Goal: Task Accomplishment & Management: Complete application form

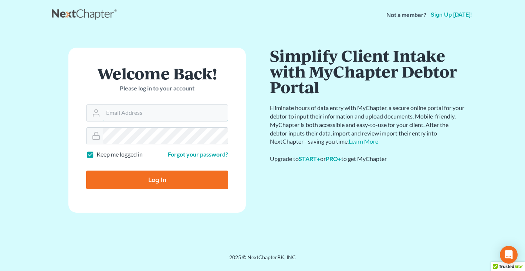
type input "[EMAIL_ADDRESS][DOMAIN_NAME]"
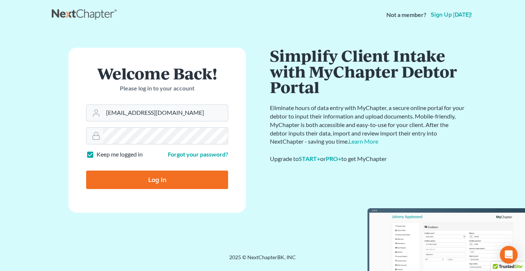
click at [137, 177] on input "Log In" at bounding box center [157, 180] width 142 height 18
type input "Thinking..."
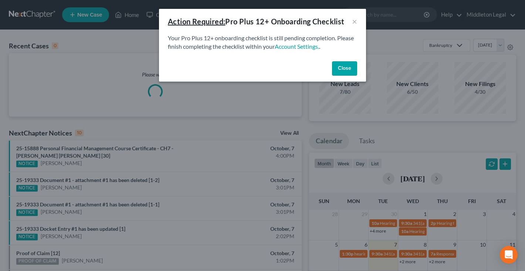
click at [353, 69] on button "Close" at bounding box center [344, 68] width 25 height 15
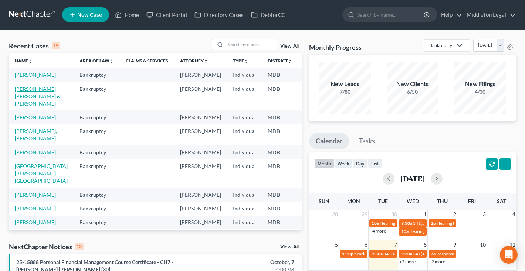
click at [24, 99] on link "Hill Davis, David & Jeremy" at bounding box center [38, 96] width 46 height 21
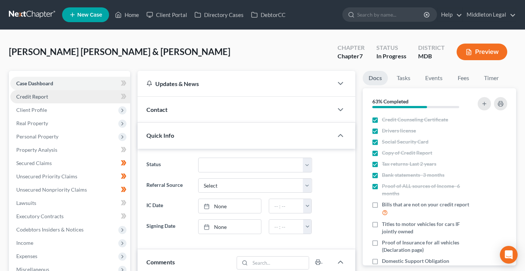
click at [47, 97] on span "Credit Report" at bounding box center [32, 97] width 32 height 6
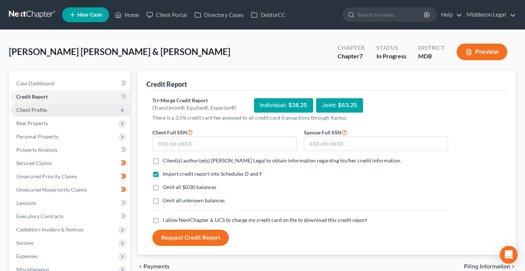
click at [45, 110] on span "Client Profile" at bounding box center [31, 110] width 31 height 6
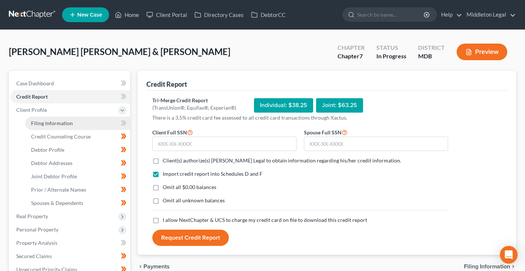
click at [45, 128] on link "Filing Information" at bounding box center [77, 123] width 105 height 13
select select "1"
select select "0"
select select "38"
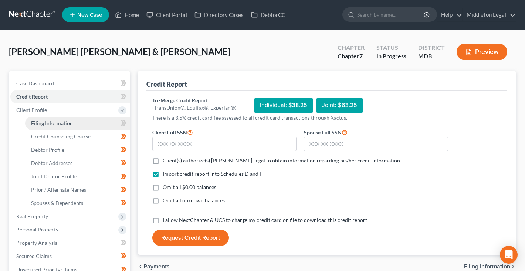
select select "0"
select select "21"
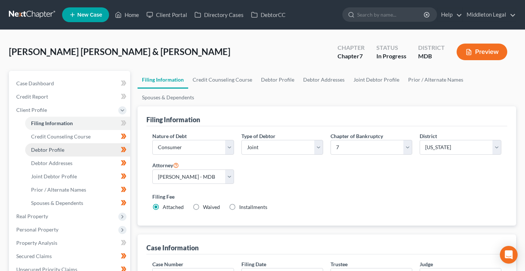
click at [59, 147] on span "Debtor Profile" at bounding box center [47, 150] width 33 height 6
select select "1"
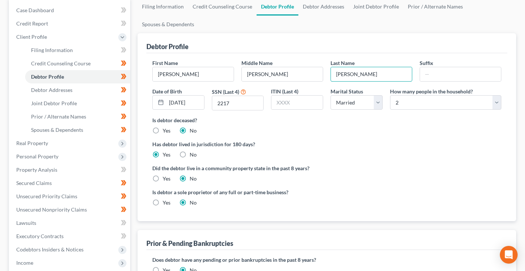
scroll to position [72, 0]
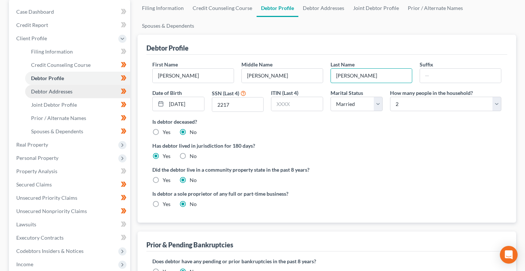
type input "Hill-Davis"
click at [77, 94] on link "Debtor Addresses" at bounding box center [77, 91] width 105 height 13
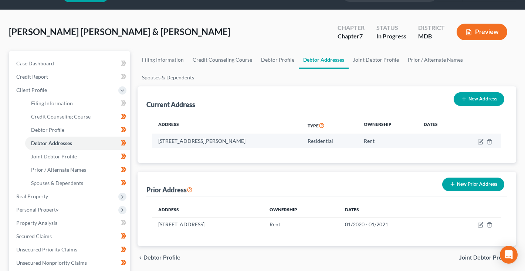
scroll to position [26, 0]
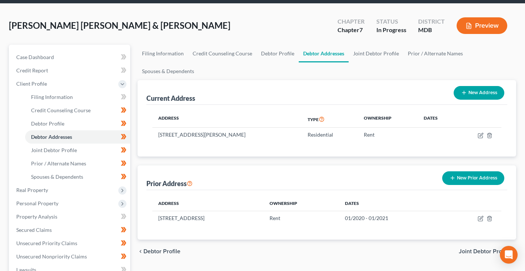
click at [485, 179] on button "New Prior Address" at bounding box center [473, 178] width 62 height 14
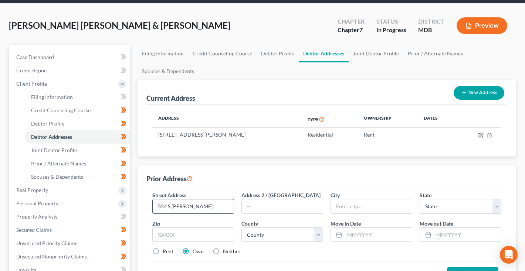
type input "554 S Frederick"
type input "Apt 229"
type input "20877"
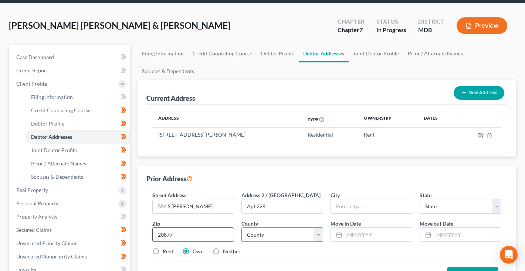
type input "Gaithersburg"
select select "21"
select select "15"
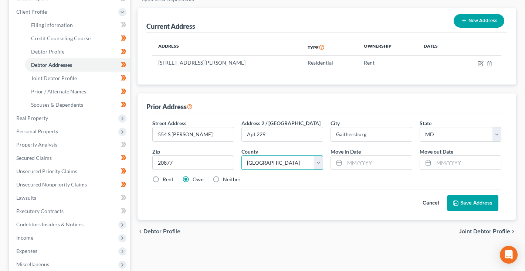
scroll to position [100, 0]
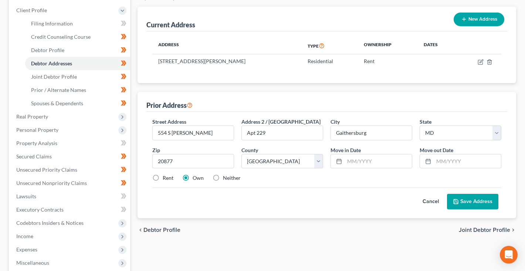
click at [163, 176] on label "Rent" at bounding box center [168, 177] width 11 height 7
click at [166, 176] on input "Rent" at bounding box center [168, 176] width 5 height 5
radio input "true"
click at [393, 155] on input "text" at bounding box center [377, 161] width 67 height 14
type input "05/2020"
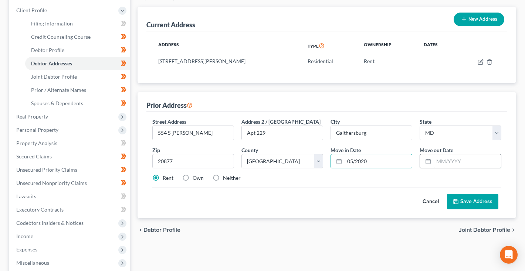
click at [446, 164] on input "text" at bounding box center [467, 161] width 67 height 14
type input "05/2025"
click at [467, 199] on button "Save Address" at bounding box center [472, 202] width 51 height 16
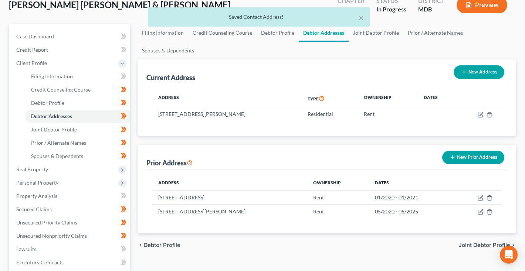
scroll to position [44, 0]
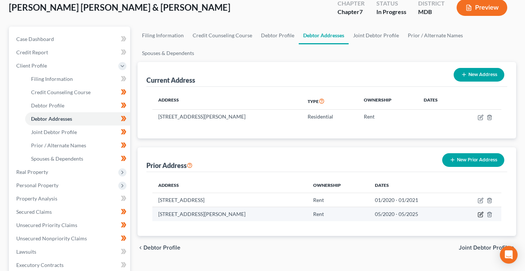
click at [482, 214] on icon "button" at bounding box center [480, 214] width 3 height 3
select select "21"
select select "15"
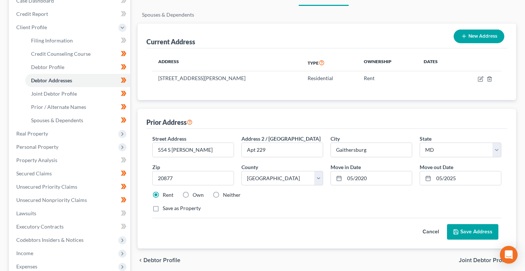
scroll to position [88, 0]
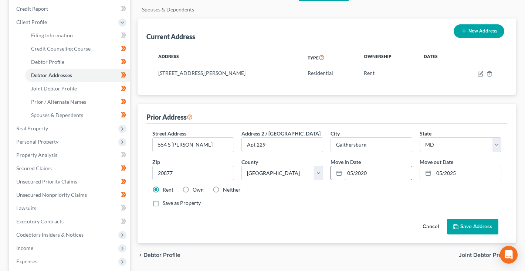
click at [353, 173] on input "05/2020" at bounding box center [377, 173] width 67 height 14
type input "08/2022"
drag, startPoint x: 458, startPoint y: 172, endPoint x: 418, endPoint y: 171, distance: 39.6
click at [418, 171] on div "Move out Date * 05/2025" at bounding box center [460, 169] width 89 height 23
type input "11/2024"
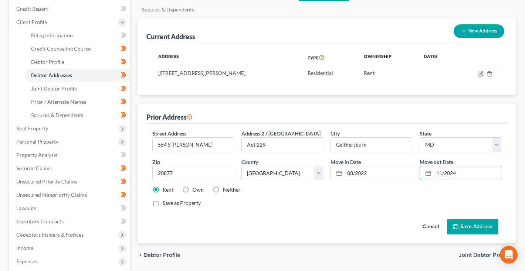
click at [468, 225] on button "Save Address" at bounding box center [472, 227] width 51 height 16
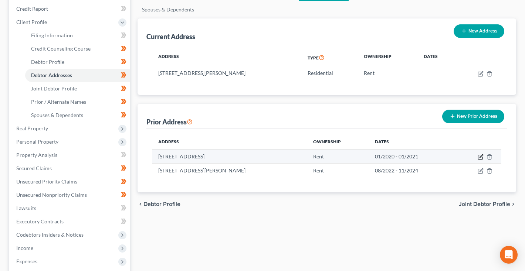
click at [480, 158] on icon "button" at bounding box center [480, 155] width 3 height 3
select select "21"
select select "15"
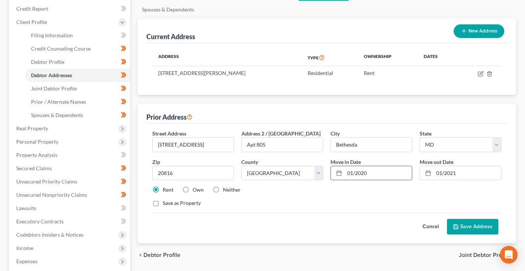
drag, startPoint x: 348, startPoint y: 174, endPoint x: 353, endPoint y: 174, distance: 5.5
click at [353, 174] on input "01/2020" at bounding box center [377, 173] width 67 height 14
drag, startPoint x: 367, startPoint y: 174, endPoint x: 406, endPoint y: 173, distance: 38.8
click at [406, 173] on input "07/2021/2020" at bounding box center [377, 173] width 67 height 14
type input "07/2021"
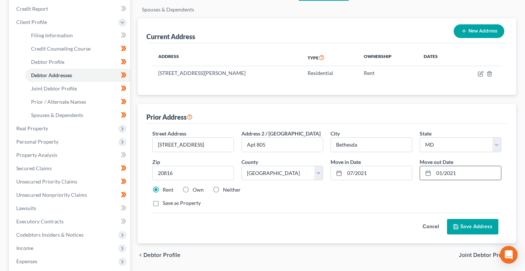
click at [441, 172] on input "01/2021" at bounding box center [467, 173] width 67 height 14
type input "08/2022"
click at [468, 222] on button "Save Address" at bounding box center [472, 227] width 51 height 16
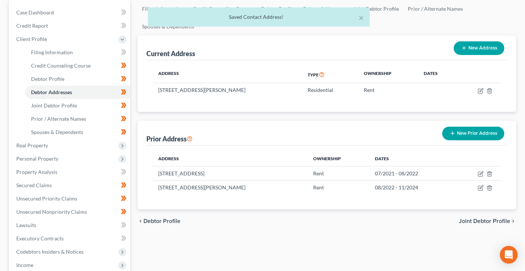
scroll to position [68, 0]
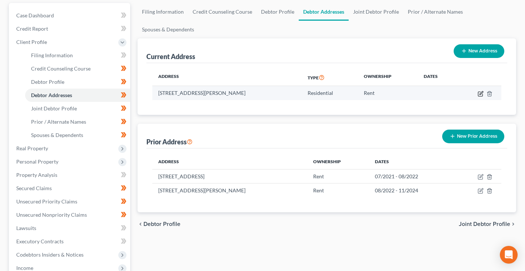
click at [480, 92] on icon "button" at bounding box center [481, 94] width 6 height 6
select select "21"
select select "15"
select select "0"
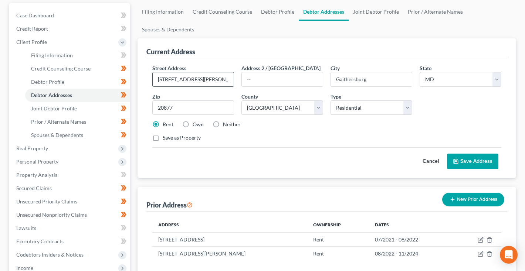
click at [214, 82] on input "554 S Frederick Apt 229" at bounding box center [193, 79] width 81 height 14
type input "20131 Rothbury Ln"
click at [251, 88] on div "Street Address * 20131 Rothbury Ln Address 2 / PO Box City * Gaithersburg State…" at bounding box center [327, 106] width 356 height 84
type input "Unit 7404"
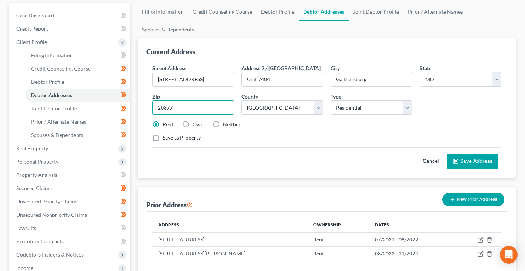
click at [190, 109] on input "20877" at bounding box center [193, 108] width 82 height 15
type input "20886"
type input "Montgomery Village"
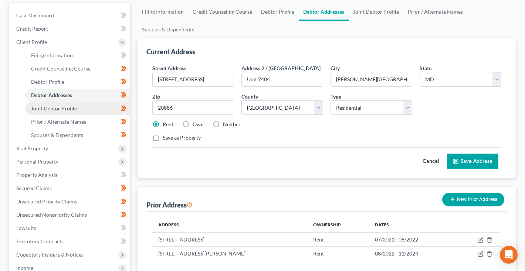
click at [89, 106] on link "Joint Debtor Profile" at bounding box center [77, 108] width 105 height 13
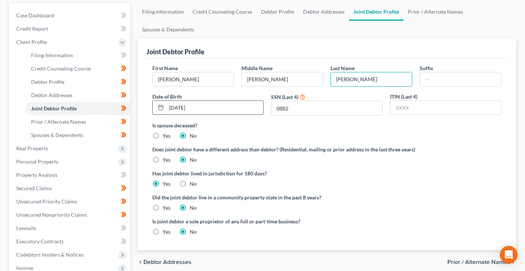
scroll to position [69, 0]
type input "Hill-Davis"
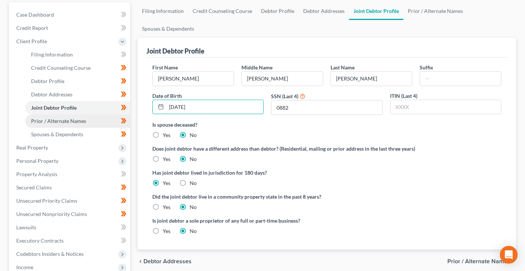
type input "10/20/1991"
click at [61, 125] on link "Prior / Alternate Names" at bounding box center [77, 121] width 105 height 13
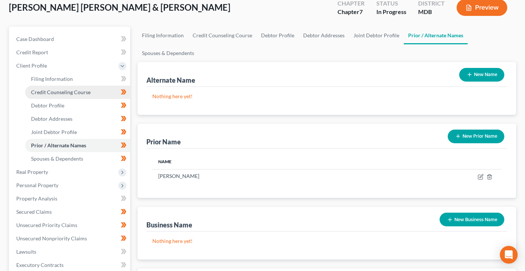
scroll to position [64, 0]
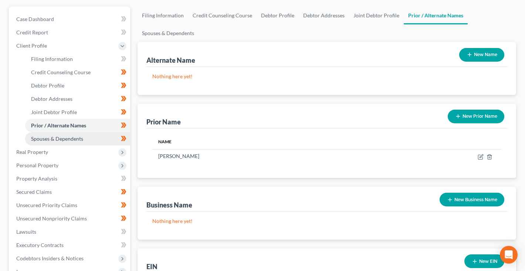
click at [73, 141] on span "Spouses & Dependents" at bounding box center [57, 139] width 52 height 6
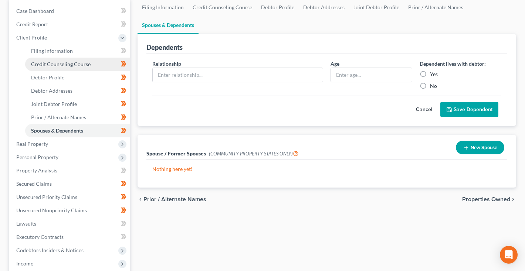
scroll to position [75, 0]
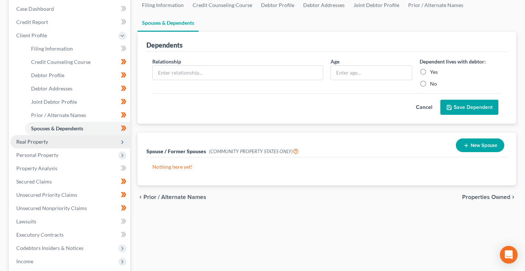
click at [27, 145] on span "Real Property" at bounding box center [70, 141] width 120 height 13
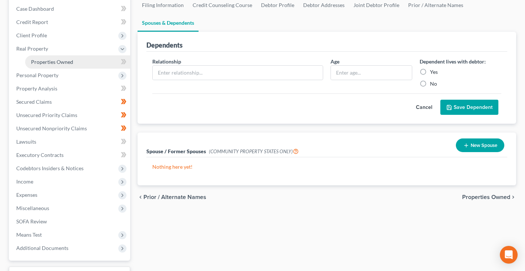
click at [59, 59] on span "Properties Owned" at bounding box center [52, 62] width 42 height 6
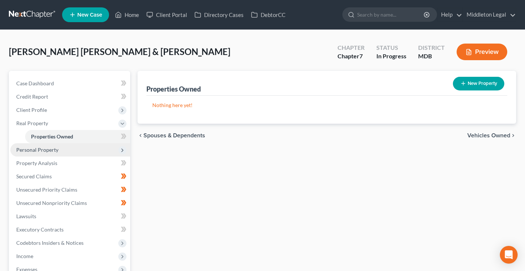
click at [54, 149] on span "Personal Property" at bounding box center [37, 150] width 42 height 6
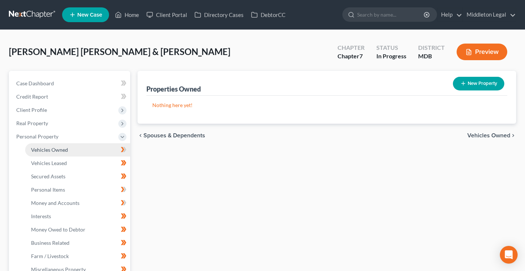
click at [54, 150] on span "Vehicles Owned" at bounding box center [49, 150] width 37 height 6
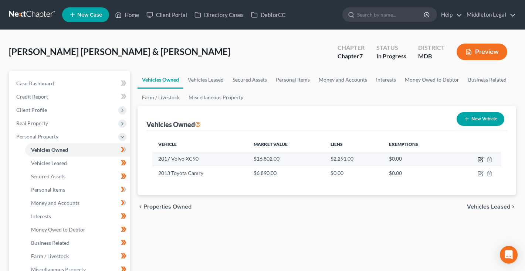
click at [480, 159] on icon "button" at bounding box center [480, 158] width 3 height 3
select select "0"
select select "9"
select select "2"
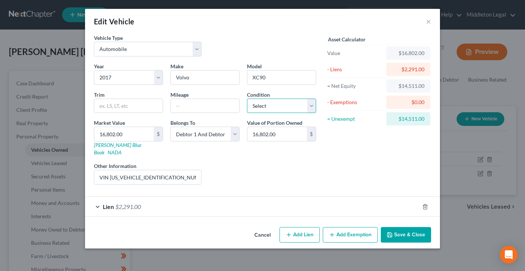
select select "2"
click at [202, 107] on input "text" at bounding box center [205, 106] width 68 height 14
click at [102, 146] on link "Kelly Blue Book" at bounding box center [117, 149] width 47 height 14
drag, startPoint x: 110, startPoint y: 170, endPoint x: 177, endPoint y: 171, distance: 66.9
click at [177, 171] on input "VIN YV4A22PL3H1179812" at bounding box center [147, 177] width 107 height 14
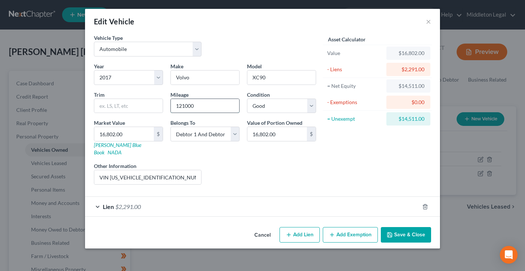
click at [183, 106] on input "121000" at bounding box center [205, 106] width 68 height 14
type input "123000"
click at [149, 201] on div "Lien $2,291.00" at bounding box center [252, 207] width 334 height 20
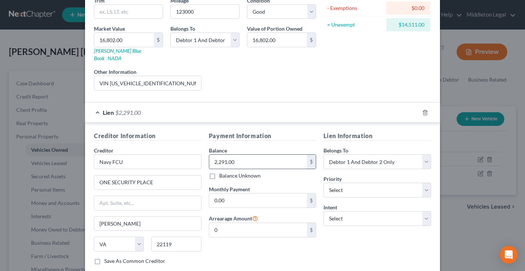
scroll to position [95, 0]
click at [216, 154] on input "2,291.00" at bounding box center [258, 161] width 98 height 14
click at [220, 154] on input "2,291.00" at bounding box center [258, 161] width 98 height 14
type input "22,901.00"
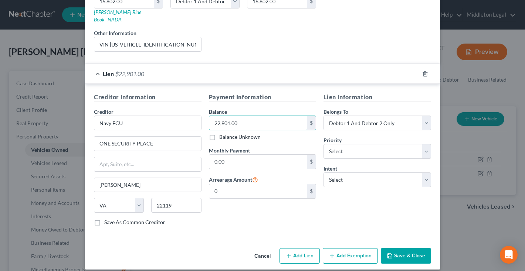
scroll to position [133, 0]
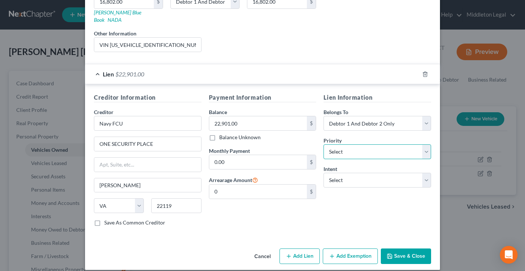
select select "0"
click at [404, 252] on button "Save & Close" at bounding box center [406, 257] width 50 height 16
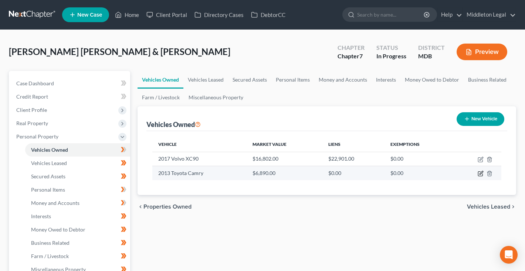
click at [479, 173] on icon "button" at bounding box center [481, 174] width 6 height 6
select select "0"
select select "13"
select select "2"
select select "1"
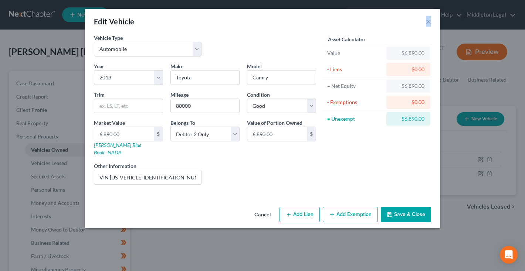
drag, startPoint x: 301, startPoint y: 12, endPoint x: 436, endPoint y: 18, distance: 135.4
click at [437, 20] on div "Edit Vehicle ×" at bounding box center [262, 21] width 355 height 25
click at [407, 207] on button "Save & Close" at bounding box center [406, 215] width 50 height 16
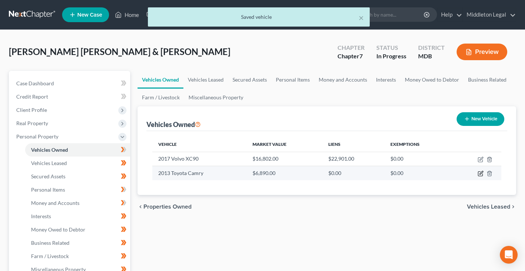
click at [480, 173] on icon "button" at bounding box center [480, 172] width 3 height 3
select select "0"
select select "13"
select select "2"
select select "1"
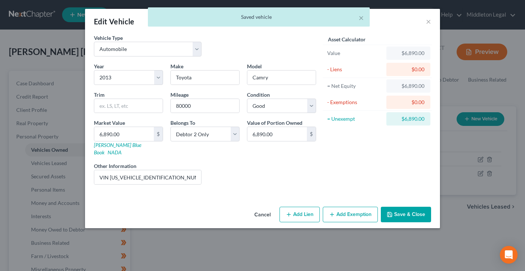
click at [345, 208] on button "Add Exemption" at bounding box center [350, 215] width 55 height 16
select select "2"
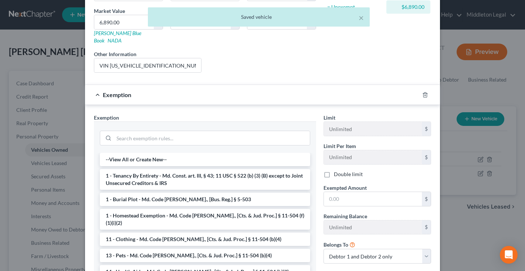
scroll to position [143, 0]
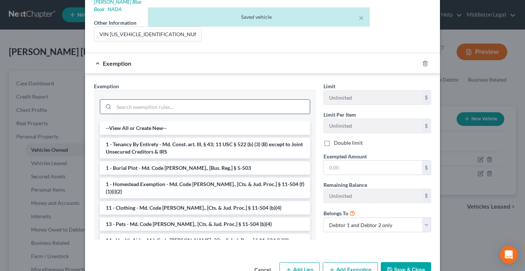
click at [227, 100] on input "search" at bounding box center [212, 107] width 196 height 14
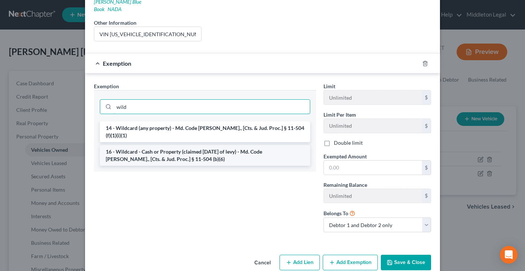
type input "wild"
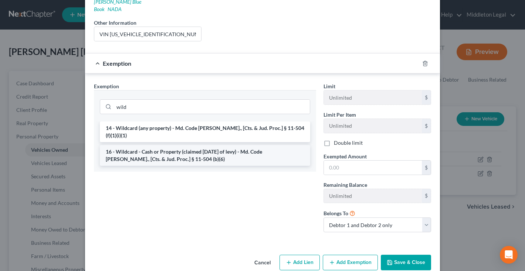
click at [241, 145] on li "16 - Wildcard - Cash or Property (claimed within Thirty Days of levy) - Md. Cod…" at bounding box center [205, 155] width 210 height 21
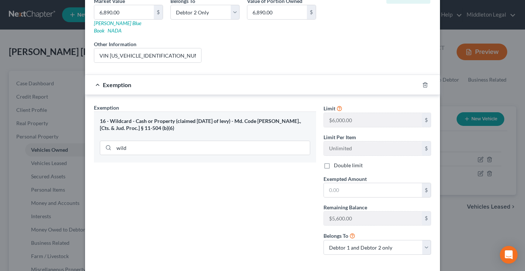
scroll to position [123, 0]
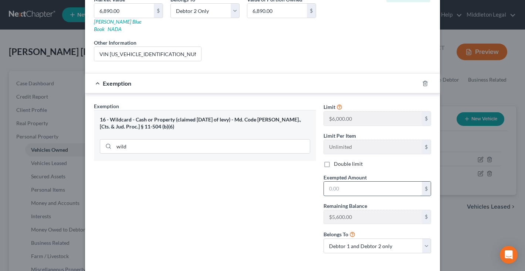
click at [329, 183] on input "text" at bounding box center [373, 189] width 98 height 14
type input "6,000"
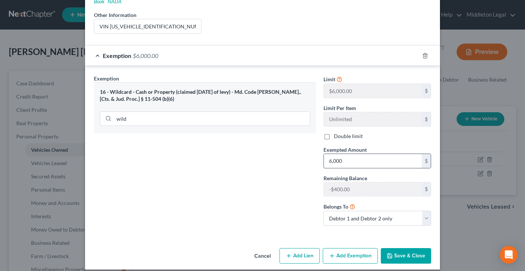
scroll to position [150, 0]
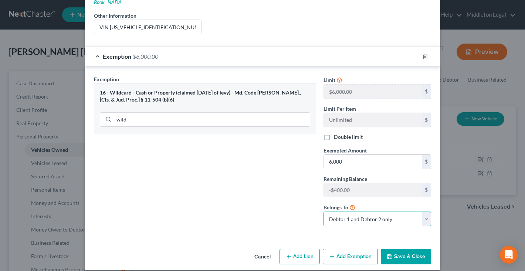
select select "1"
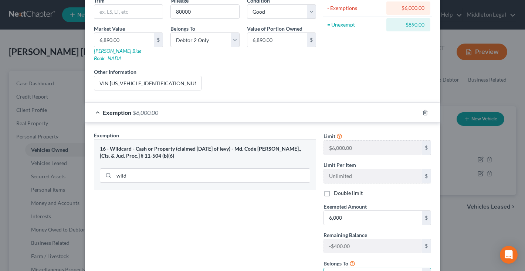
scroll to position [131, 0]
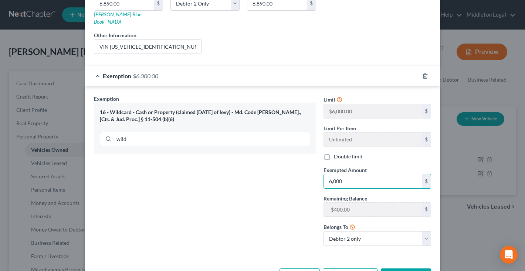
drag, startPoint x: 336, startPoint y: 173, endPoint x: 315, endPoint y: 173, distance: 20.7
click at [315, 173] on div "Exemption Set must be selected for CA. Exemption * 16 - Wildcard - Cash or Prop…" at bounding box center [262, 173] width 344 height 157
type input "0"
type input "5,600"
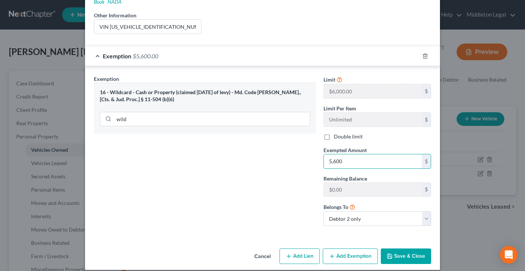
scroll to position [150, 0]
click at [402, 249] on button "Save & Close" at bounding box center [406, 257] width 50 height 16
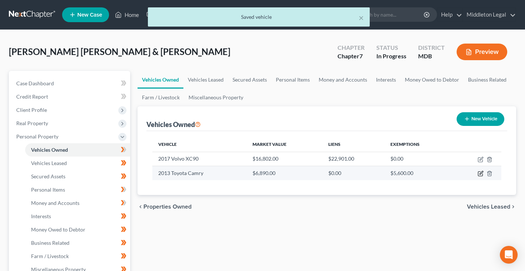
click at [479, 172] on icon "button" at bounding box center [481, 174] width 6 height 6
select select "0"
select select "13"
select select "2"
select select "1"
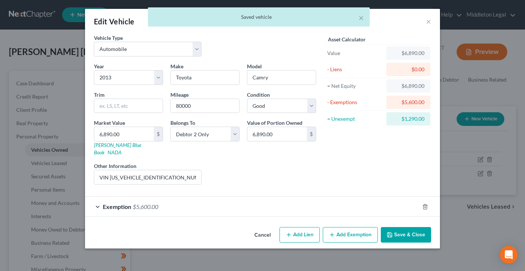
click at [348, 228] on button "Add Exemption" at bounding box center [350, 235] width 55 height 16
select select "2"
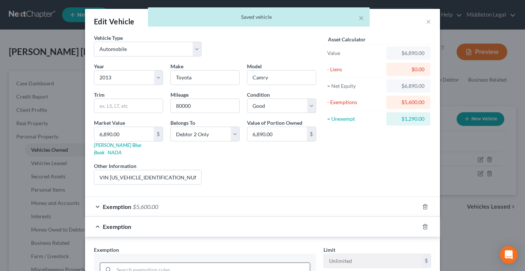
click at [239, 263] on input "search" at bounding box center [212, 270] width 196 height 14
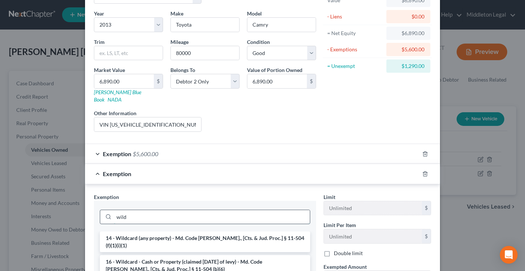
scroll to position [74, 0]
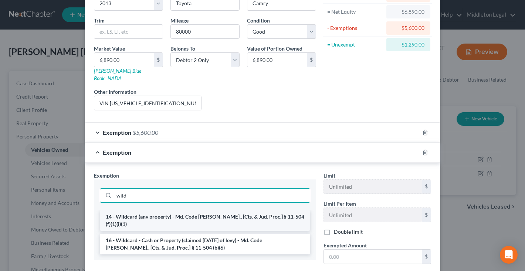
type input "wild"
click at [224, 210] on li "14 - Wildcard (any property) - Md. Code Ann., [Cts. & Jud. Proc.] § 11-504 (f)(…" at bounding box center [205, 220] width 210 height 21
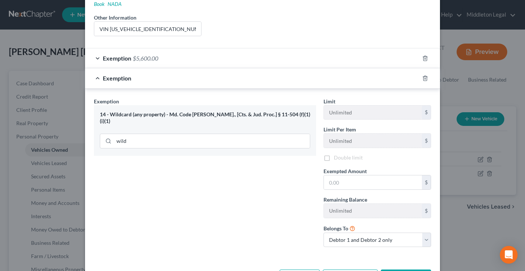
scroll to position [159, 0]
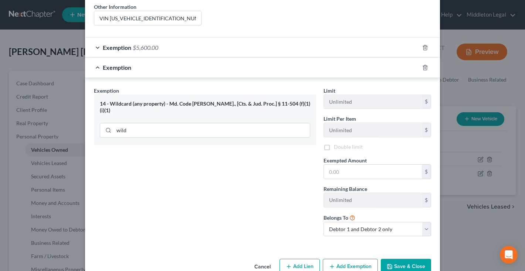
click at [265, 101] on div "14 - Wildcard (any property) - Md. Code Ann., [Cts. & Jud. Proc.] § 11-504 (f)(…" at bounding box center [205, 108] width 210 height 14
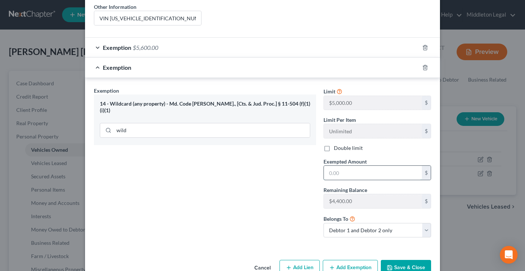
click at [360, 166] on input "text" at bounding box center [373, 173] width 98 height 14
type input "1,290"
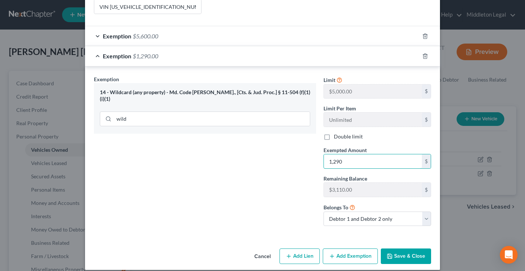
scroll to position [170, 0]
click at [401, 249] on button "Save & Close" at bounding box center [406, 257] width 50 height 16
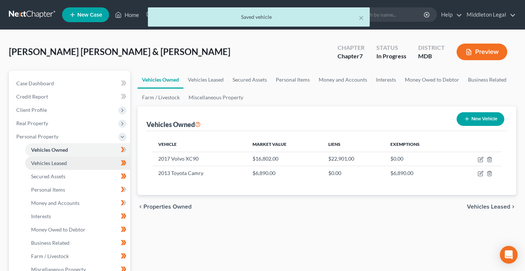
click at [75, 163] on link "Vehicles Leased" at bounding box center [77, 163] width 105 height 13
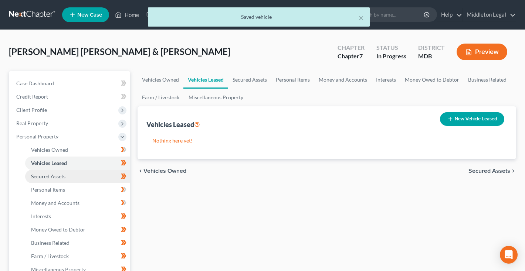
click at [65, 176] on span "Secured Assets" at bounding box center [48, 176] width 34 height 6
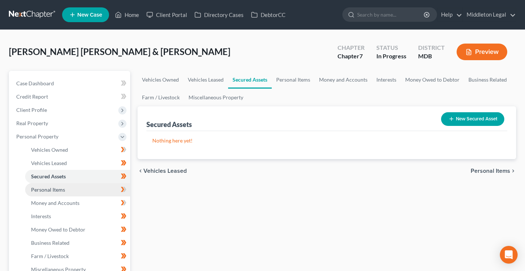
click at [61, 190] on span "Personal Items" at bounding box center [48, 190] width 34 height 6
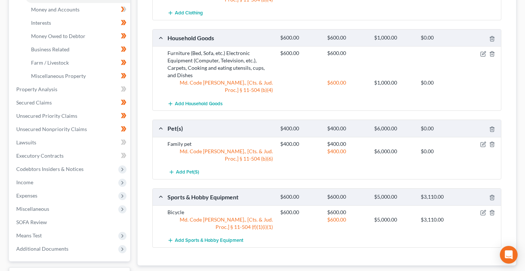
scroll to position [159, 0]
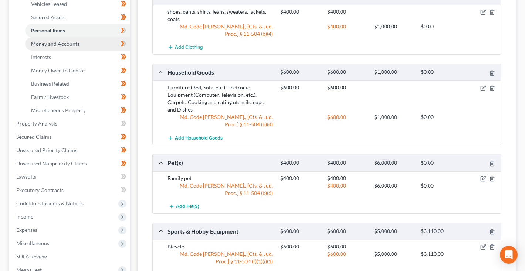
click at [48, 42] on span "Money and Accounts" at bounding box center [55, 44] width 48 height 6
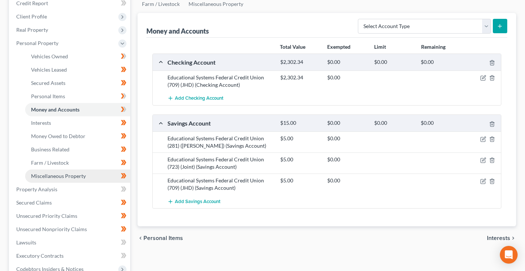
scroll to position [94, 0]
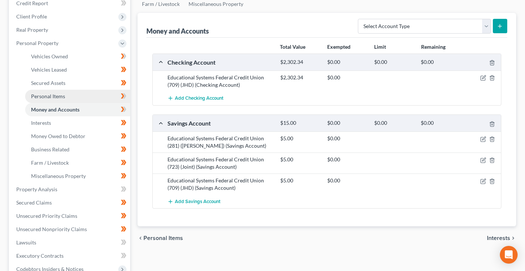
click at [57, 95] on span "Personal Items" at bounding box center [48, 96] width 34 height 6
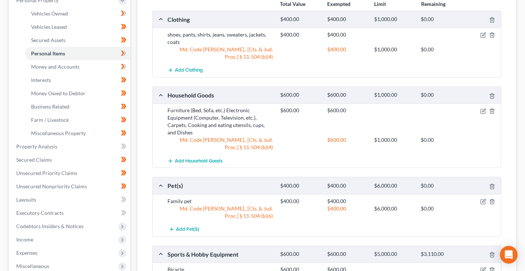
scroll to position [116, 0]
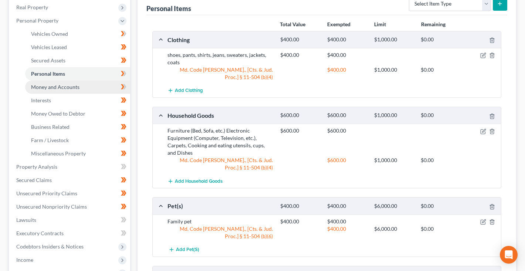
click at [37, 93] on link "Money and Accounts" at bounding box center [77, 87] width 105 height 13
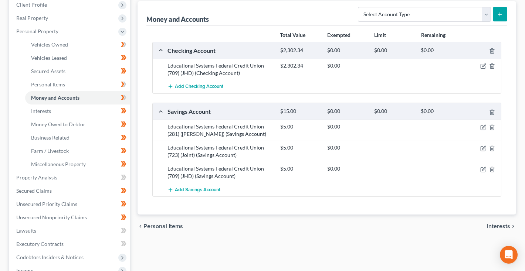
scroll to position [108, 0]
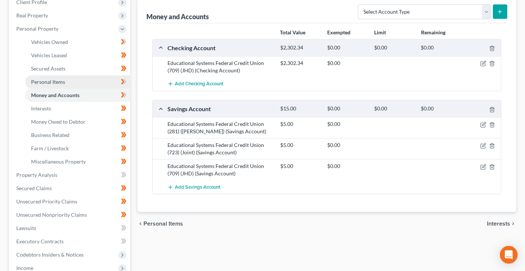
click at [70, 77] on link "Personal Items" at bounding box center [77, 81] width 105 height 13
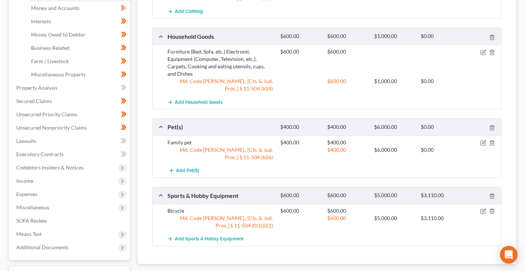
scroll to position [207, 0]
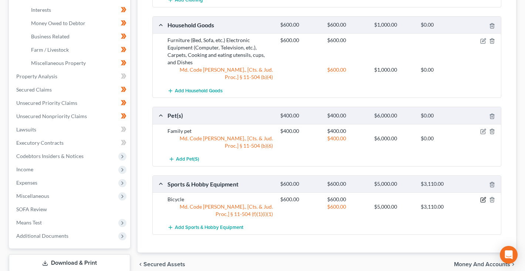
click at [482, 200] on icon "button" at bounding box center [483, 200] width 6 height 6
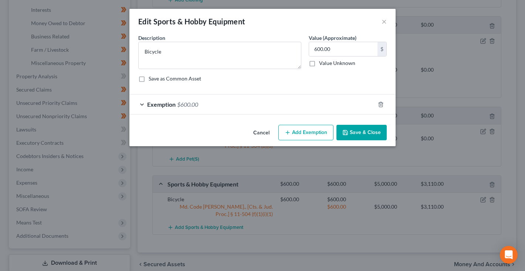
click at [177, 106] on div "Exemption $600.00" at bounding box center [251, 105] width 245 height 20
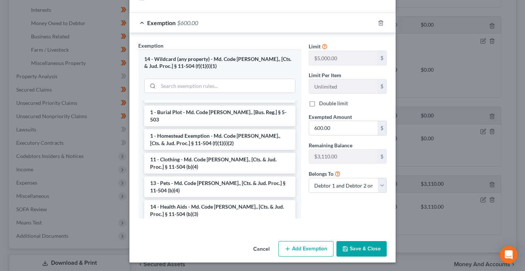
scroll to position [81, 0]
click at [256, 251] on button "Cancel" at bounding box center [261, 249] width 28 height 15
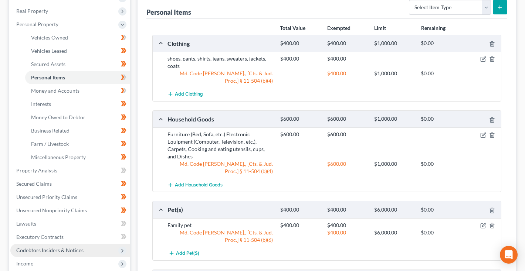
scroll to position [105, 0]
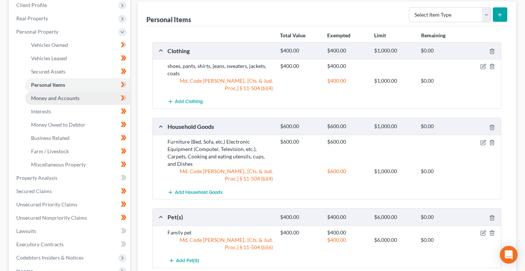
click at [61, 99] on span "Money and Accounts" at bounding box center [55, 98] width 48 height 6
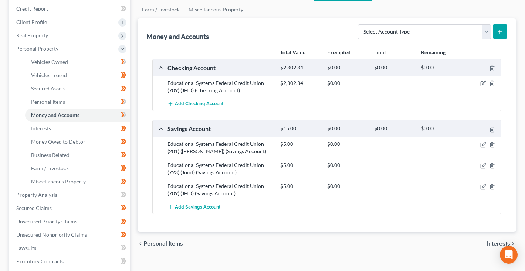
scroll to position [90, 0]
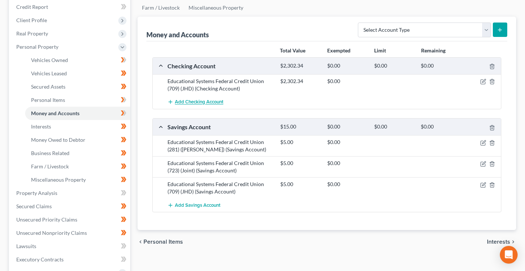
click at [205, 104] on span "Add Checking Account" at bounding box center [199, 102] width 48 height 6
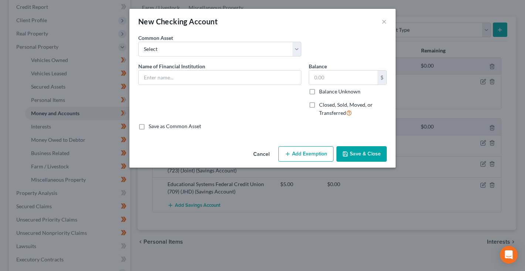
click at [264, 154] on button "Cancel" at bounding box center [261, 154] width 28 height 15
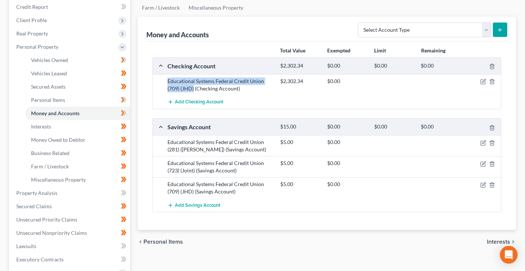
drag, startPoint x: 167, startPoint y: 79, endPoint x: 193, endPoint y: 88, distance: 27.3
click at [193, 88] on div "Educational Systems Federal Credit Union (709) (JHD) (Checking Account)" at bounding box center [220, 85] width 113 height 15
copy div "Educational Systems Federal Credit Union (709) (JHD)"
click at [196, 101] on span "Add Checking Account" at bounding box center [199, 102] width 48 height 6
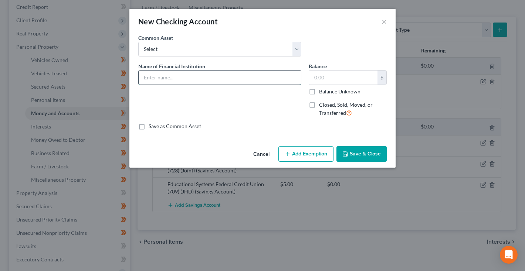
click at [224, 76] on input "text" at bounding box center [220, 78] width 162 height 14
paste input "Educational Systems Federal Credit Union (709) (JHD)"
drag, startPoint x: 255, startPoint y: 78, endPoint x: 264, endPoint y: 78, distance: 8.5
click at [264, 78] on input "Educational Systems Federal Credit Union (709) (JHD)" at bounding box center [220, 78] width 162 height 14
drag, startPoint x: 242, startPoint y: 77, endPoint x: 249, endPoint y: 77, distance: 7.0
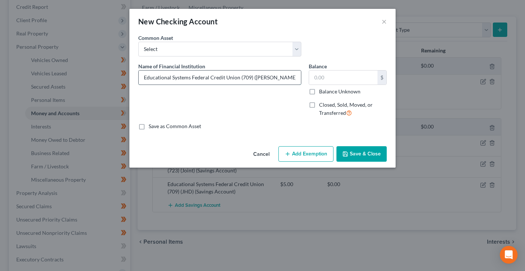
click at [249, 77] on input "Educational Systems Federal Credit Union (709) (David)" at bounding box center [220, 78] width 162 height 14
type input "Educational Systems Federal Credit Union (281) (David)"
click at [364, 156] on button "Save & Close" at bounding box center [361, 154] width 50 height 16
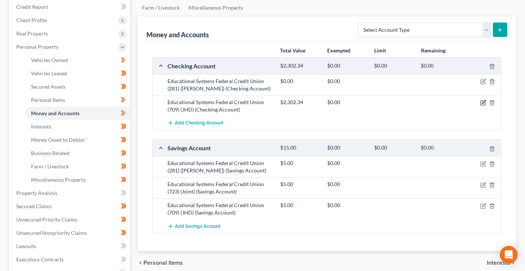
click at [484, 103] on icon "button" at bounding box center [483, 103] width 6 height 6
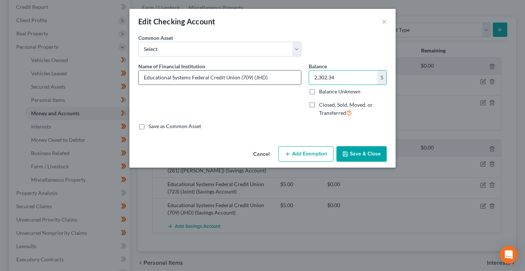
drag, startPoint x: 338, startPoint y: 77, endPoint x: 281, endPoint y: 75, distance: 56.9
click at [281, 75] on div "Name of Financial Institution * Educational Systems Federal Credit Union (709) …" at bounding box center [263, 92] width 256 height 61
type input "100"
click at [366, 155] on button "Save & Close" at bounding box center [361, 154] width 50 height 16
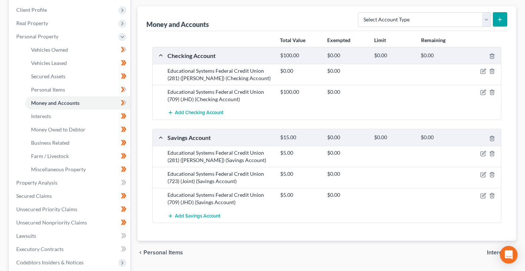
scroll to position [102, 0]
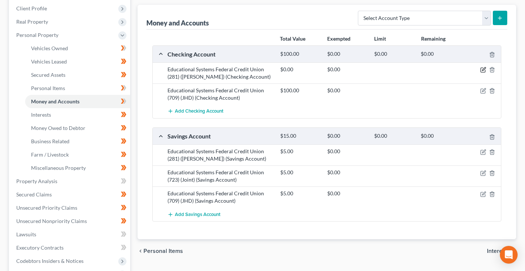
click at [483, 71] on icon "button" at bounding box center [483, 69] width 3 height 3
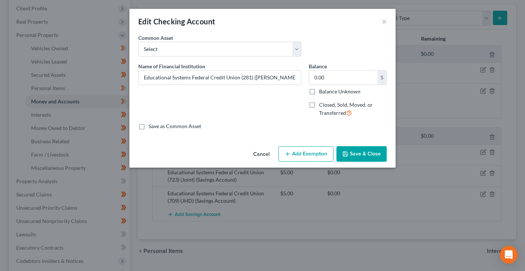
click at [339, 85] on div "0.00 $ Balance Unknown" at bounding box center [348, 82] width 78 height 25
click at [336, 79] on input "0.00" at bounding box center [343, 78] width 68 height 14
type input "1"
type input "50"
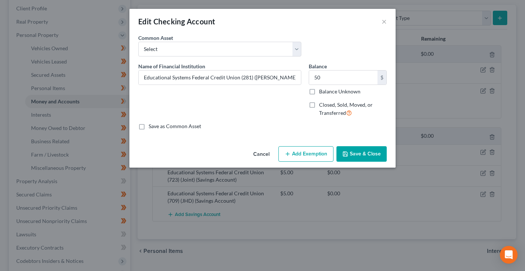
click at [357, 158] on button "Save & Close" at bounding box center [361, 154] width 50 height 16
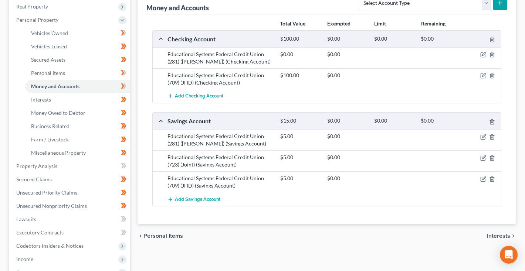
scroll to position [114, 0]
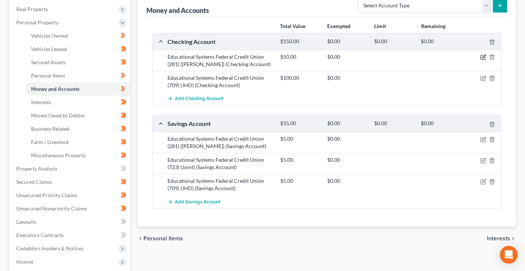
click at [483, 56] on icon "button" at bounding box center [483, 57] width 6 height 6
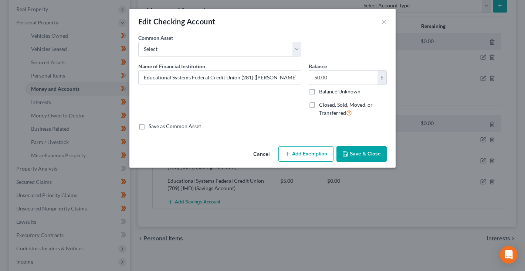
click at [303, 157] on button "Add Exemption" at bounding box center [305, 154] width 55 height 16
select select "2"
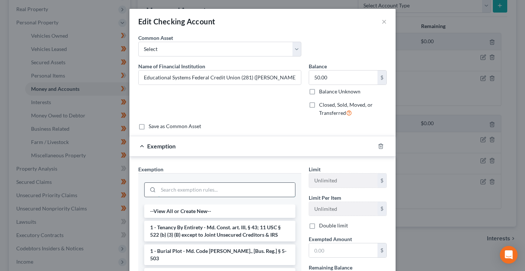
click at [239, 187] on input "search" at bounding box center [226, 190] width 137 height 14
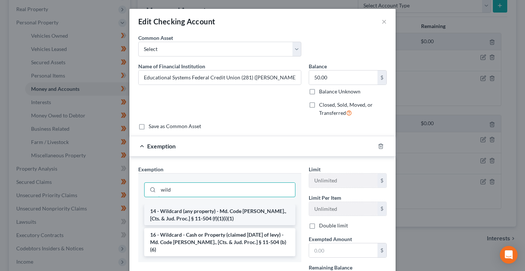
type input "wild"
click at [198, 218] on li "14 - Wildcard (any property) - Md. Code Ann., [Cts. & Jud. Proc.] § 11-504 (f)(…" at bounding box center [219, 215] width 151 height 21
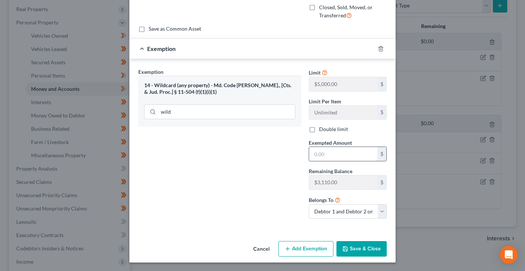
scroll to position [97, 0]
click at [324, 154] on input "text" at bounding box center [343, 154] width 68 height 14
type input "50"
click at [354, 252] on button "Save & Close" at bounding box center [361, 250] width 50 height 16
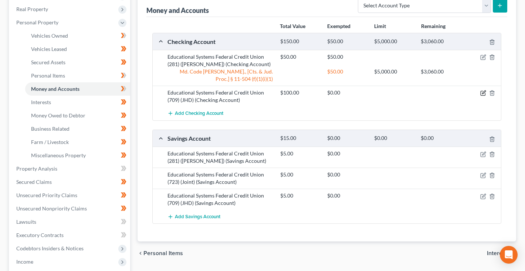
click at [485, 93] on icon "button" at bounding box center [483, 93] width 6 height 6
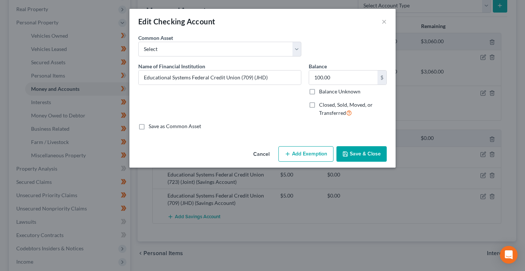
click at [315, 152] on button "Add Exemption" at bounding box center [305, 154] width 55 height 16
select select "2"
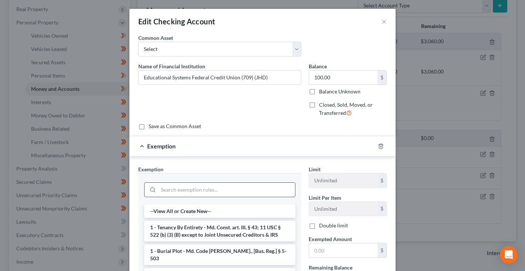
click at [244, 193] on input "search" at bounding box center [226, 190] width 137 height 14
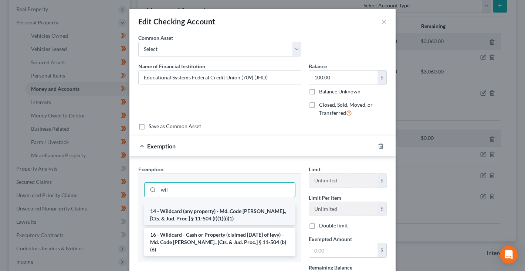
type input "wil"
click at [210, 211] on li "14 - Wildcard (any property) - Md. Code Ann., [Cts. & Jud. Proc.] § 11-504 (f)(…" at bounding box center [219, 215] width 151 height 21
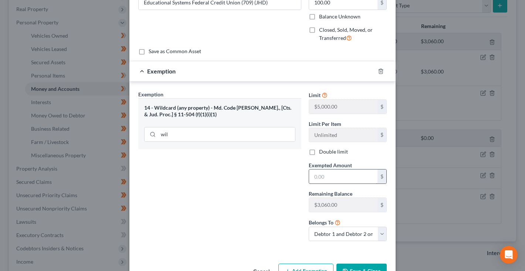
scroll to position [78, 0]
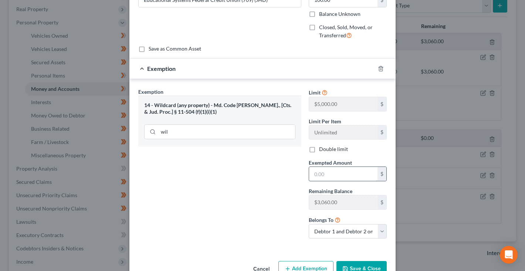
click at [317, 177] on input "text" at bounding box center [343, 174] width 68 height 14
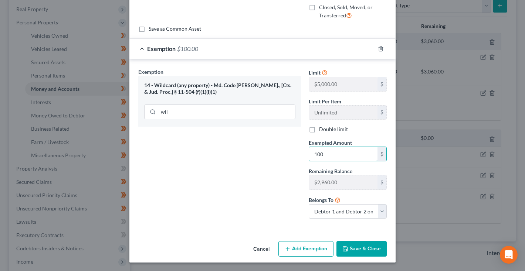
scroll to position [97, 0]
type input "100"
click at [357, 250] on button "Save & Close" at bounding box center [361, 250] width 50 height 16
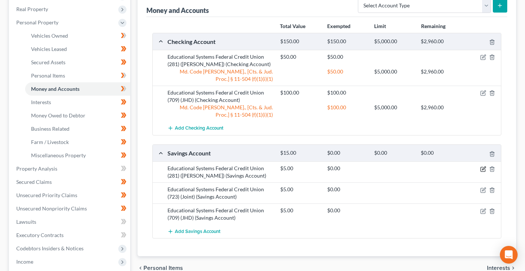
click at [484, 170] on icon "button" at bounding box center [483, 169] width 6 height 6
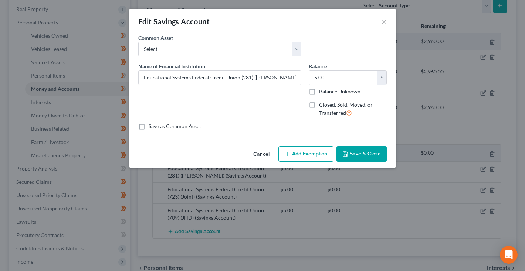
click at [313, 157] on button "Add Exemption" at bounding box center [305, 154] width 55 height 16
select select "2"
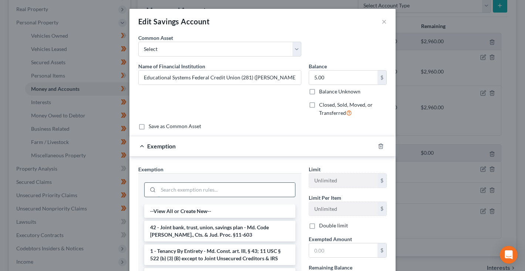
click at [219, 189] on input "search" at bounding box center [226, 190] width 137 height 14
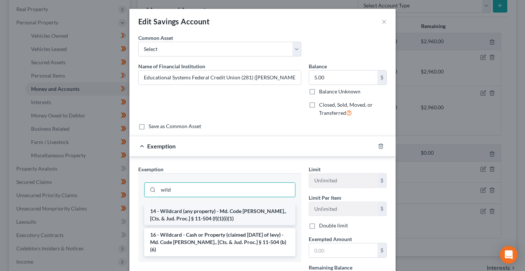
type input "wild"
click at [238, 217] on li "14 - Wildcard (any property) - Md. Code Ann., [Cts. & Jud. Proc.] § 11-504 (f)(…" at bounding box center [219, 215] width 151 height 21
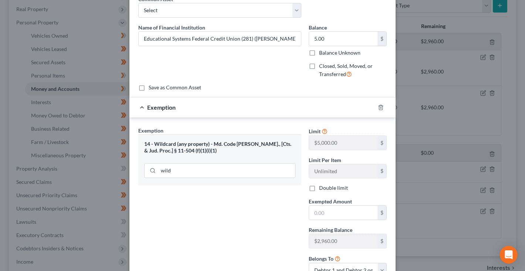
scroll to position [43, 0]
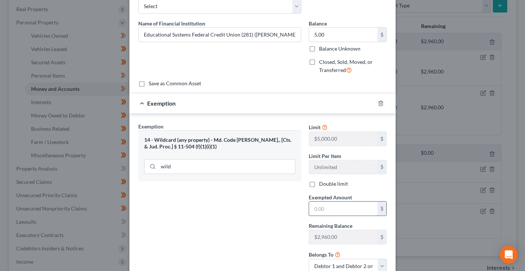
click at [327, 213] on input "text" at bounding box center [343, 209] width 68 height 14
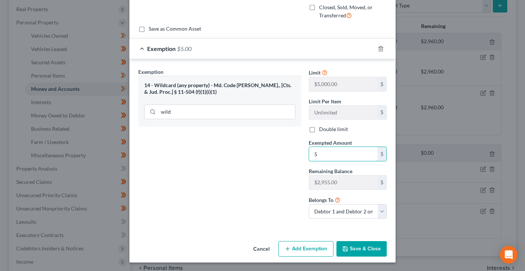
scroll to position [97, 0]
type input "5"
click at [361, 248] on button "Save & Close" at bounding box center [361, 250] width 50 height 16
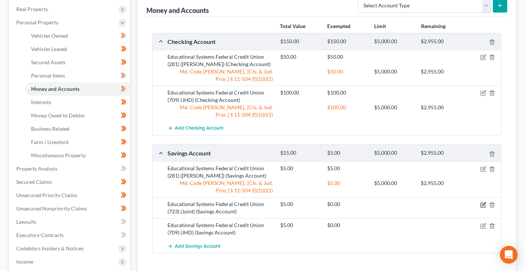
click at [483, 205] on icon "button" at bounding box center [483, 205] width 6 height 6
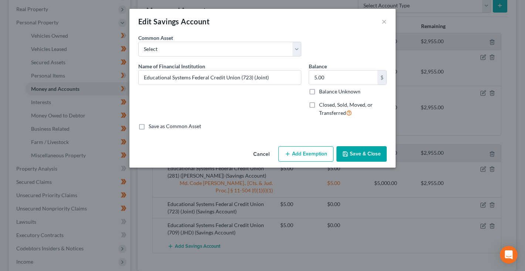
click at [310, 152] on button "Add Exemption" at bounding box center [305, 154] width 55 height 16
select select "2"
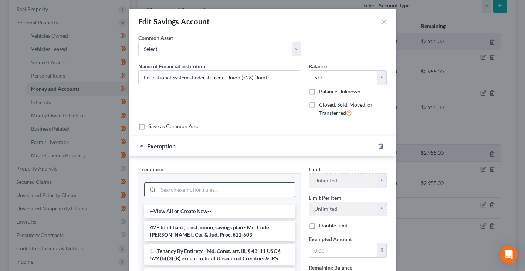
click at [255, 190] on input "search" at bounding box center [226, 190] width 137 height 14
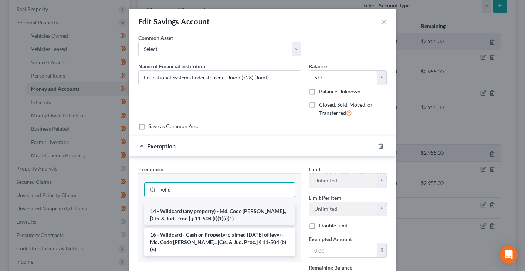
type input "wild"
click at [246, 214] on li "14 - Wildcard (any property) - Md. Code Ann., [Cts. & Jud. Proc.] § 11-504 (f)(…" at bounding box center [219, 215] width 151 height 21
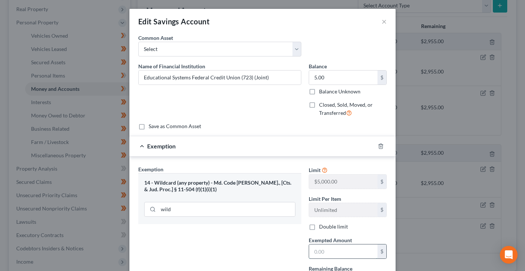
click at [325, 252] on input "text" at bounding box center [343, 252] width 68 height 14
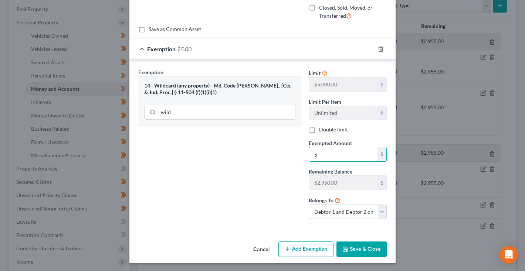
type input "5"
click at [361, 247] on button "Save & Close" at bounding box center [361, 250] width 50 height 16
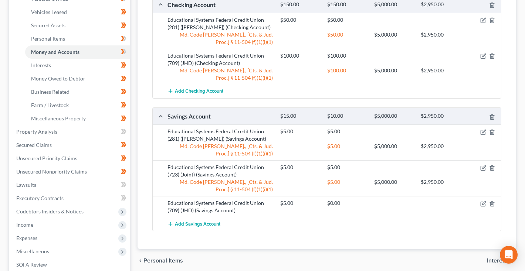
scroll to position [156, 0]
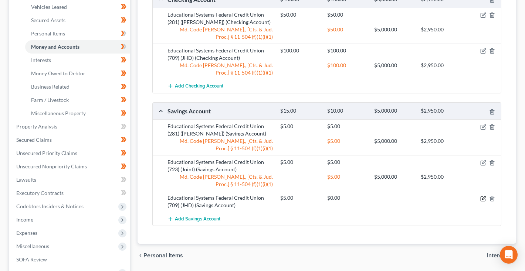
click at [483, 197] on icon "button" at bounding box center [483, 199] width 6 height 6
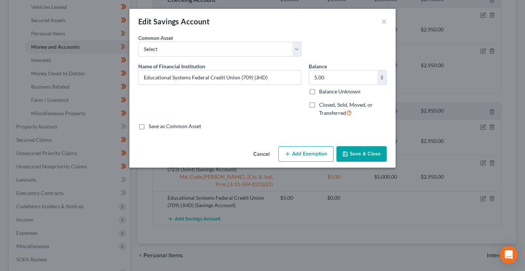
click at [303, 159] on button "Add Exemption" at bounding box center [305, 154] width 55 height 16
select select "2"
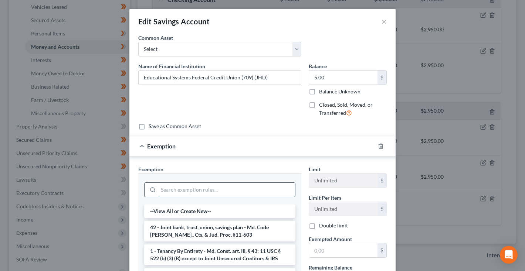
click at [254, 192] on input "search" at bounding box center [226, 190] width 137 height 14
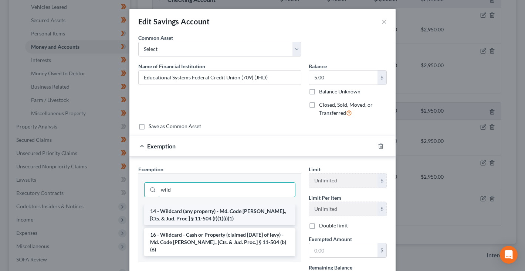
type input "wild"
click at [239, 215] on li "14 - Wildcard (any property) - Md. Code Ann., [Cts. & Jud. Proc.] § 11-504 (f)(…" at bounding box center [219, 215] width 151 height 21
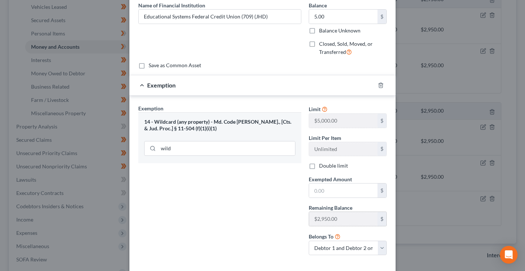
scroll to position [66, 0]
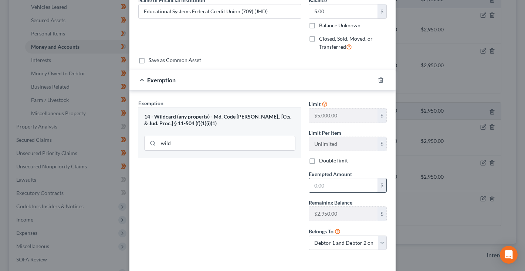
click at [342, 181] on input "text" at bounding box center [343, 186] width 68 height 14
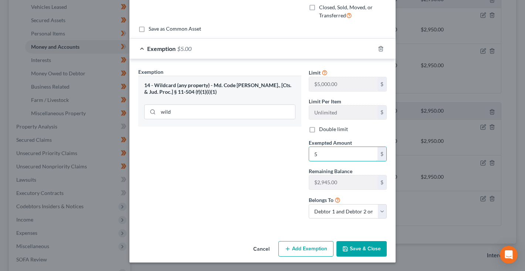
scroll to position [97, 0]
type input "5"
click at [361, 250] on button "Save & Close" at bounding box center [361, 250] width 50 height 16
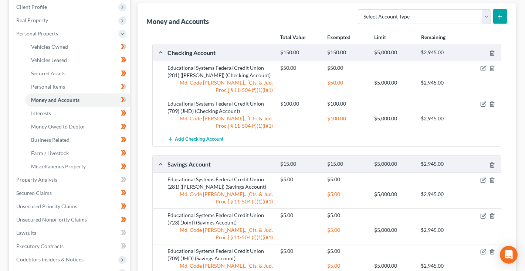
scroll to position [99, 0]
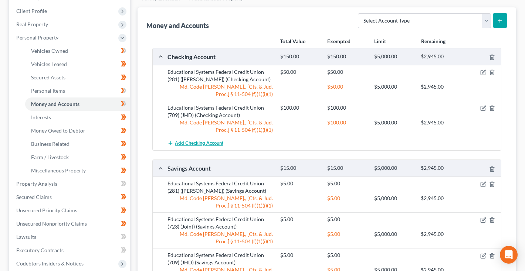
click at [207, 142] on span "Add Checking Account" at bounding box center [199, 144] width 48 height 6
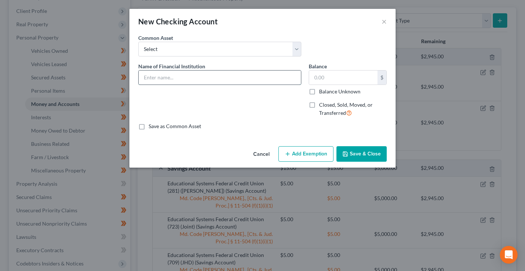
click at [184, 79] on input "text" at bounding box center [220, 78] width 162 height 14
type input "Discover"
click at [323, 74] on input "text" at bounding box center [343, 78] width 68 height 14
type input "50"
click at [316, 152] on button "Add Exemption" at bounding box center [305, 154] width 55 height 16
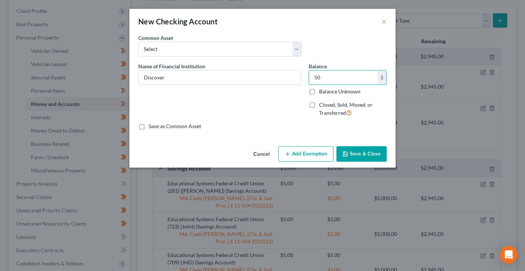
select select "2"
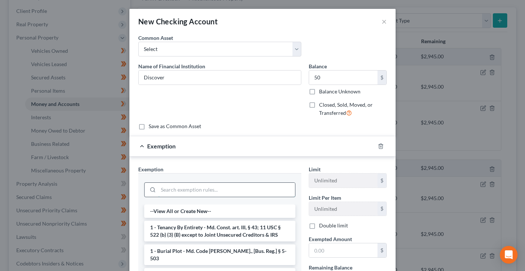
click at [274, 187] on input "search" at bounding box center [226, 190] width 137 height 14
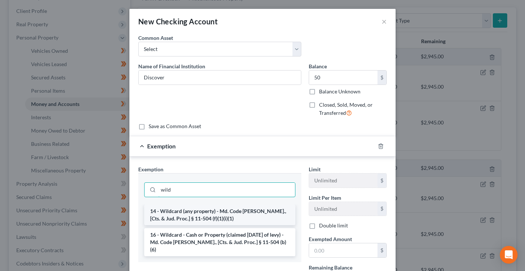
type input "wild"
click at [251, 211] on li "14 - Wildcard (any property) - Md. Code Ann., [Cts. & Jud. Proc.] § 11-504 (f)(…" at bounding box center [219, 215] width 151 height 21
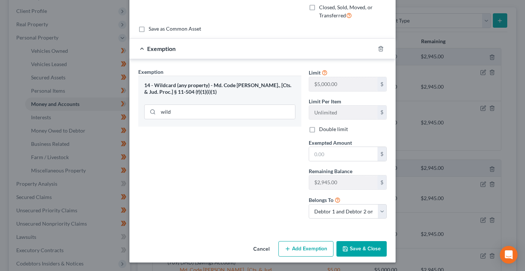
scroll to position [97, 0]
click at [331, 159] on input "text" at bounding box center [343, 154] width 68 height 14
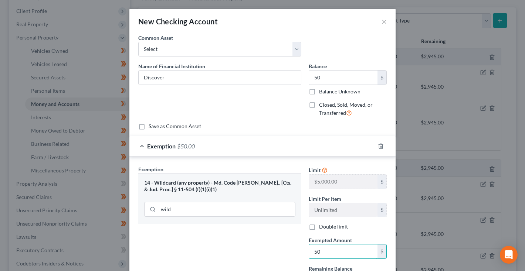
scroll to position [0, 0]
type input "50"
click at [229, 78] on input "Discover" at bounding box center [220, 78] width 162 height 14
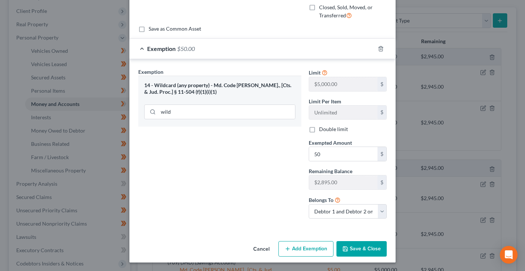
scroll to position [97, 0]
type input "Discover Checking Account"
select select "0"
click at [364, 250] on button "Save & Close" at bounding box center [361, 250] width 50 height 16
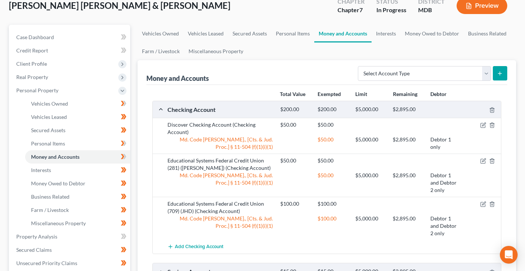
scroll to position [43, 0]
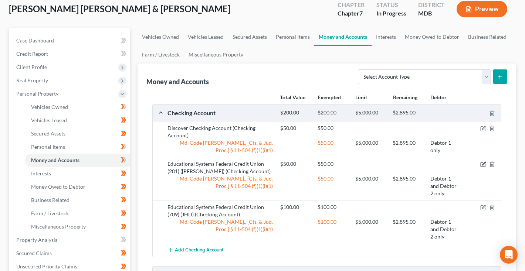
click at [482, 166] on icon "button" at bounding box center [483, 165] width 6 height 6
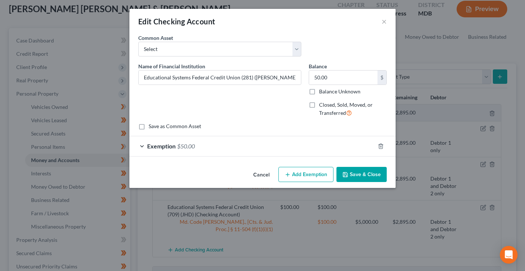
click at [165, 156] on div "Exemption $50.00" at bounding box center [251, 146] width 245 height 20
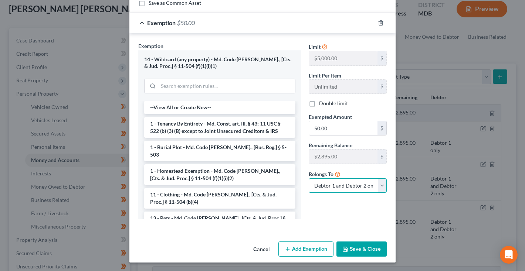
scroll to position [123, 0]
select select "0"
click at [360, 252] on button "Save & Close" at bounding box center [361, 250] width 50 height 16
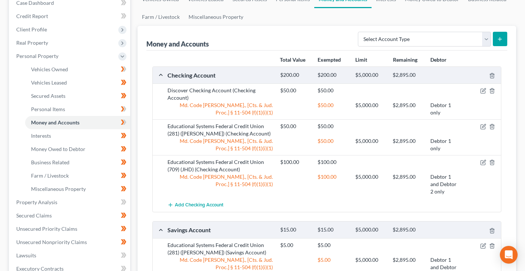
scroll to position [82, 0]
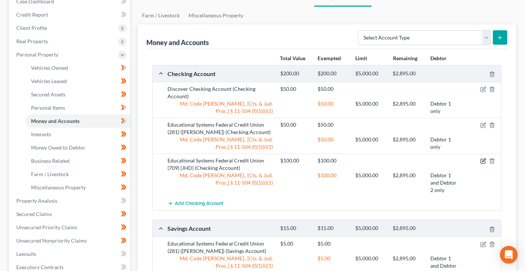
click at [481, 161] on icon "button" at bounding box center [483, 161] width 6 height 6
select select "2"
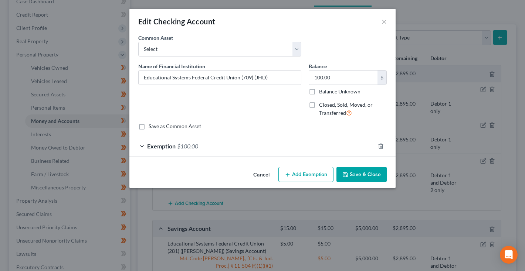
click at [295, 146] on div "Exemption $100.00" at bounding box center [251, 146] width 245 height 20
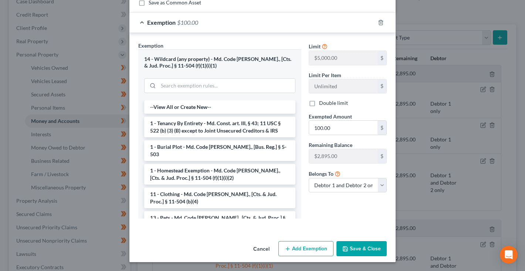
scroll to position [123, 0]
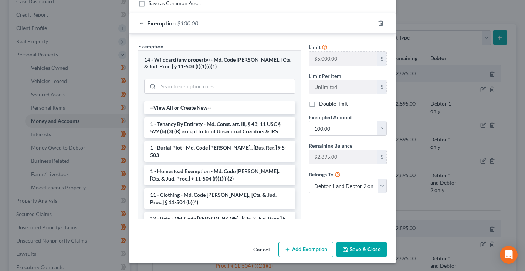
click at [259, 251] on button "Cancel" at bounding box center [261, 250] width 28 height 15
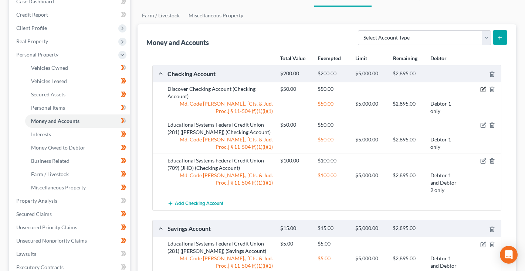
click at [482, 90] on icon "button" at bounding box center [483, 89] width 6 height 6
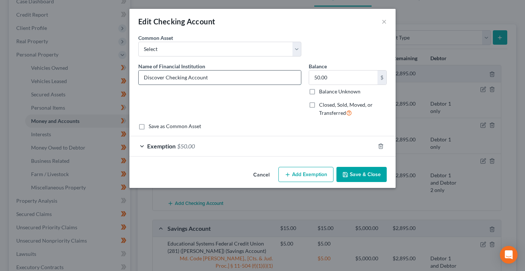
drag, startPoint x: 187, startPoint y: 77, endPoint x: 232, endPoint y: 77, distance: 44.7
click at [232, 77] on input "Discover Checking Account" at bounding box center [220, 78] width 162 height 14
type input "Discover Checking 7754"
click at [356, 173] on button "Save & Close" at bounding box center [361, 175] width 50 height 16
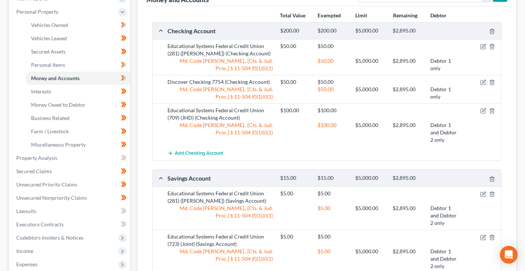
scroll to position [127, 0]
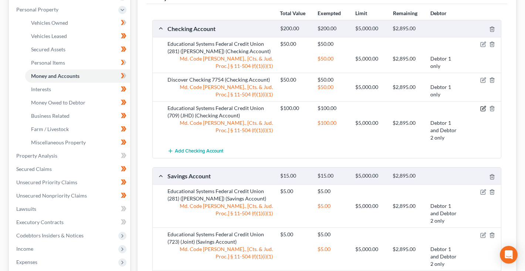
click at [480, 108] on icon "button" at bounding box center [483, 109] width 6 height 6
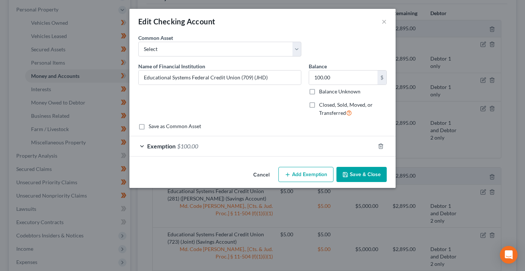
click at [172, 143] on span "Exemption" at bounding box center [161, 146] width 28 height 7
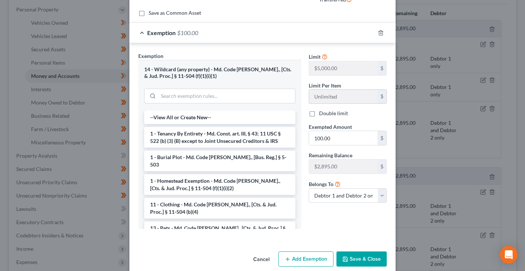
scroll to position [114, 0]
select select "1"
click at [366, 259] on button "Save & Close" at bounding box center [361, 259] width 50 height 16
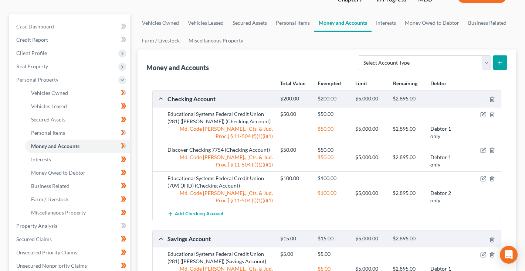
scroll to position [54, 0]
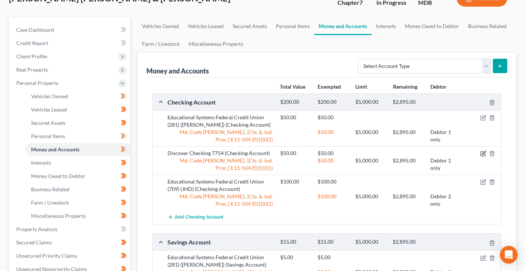
click at [483, 153] on icon "button" at bounding box center [483, 154] width 6 height 6
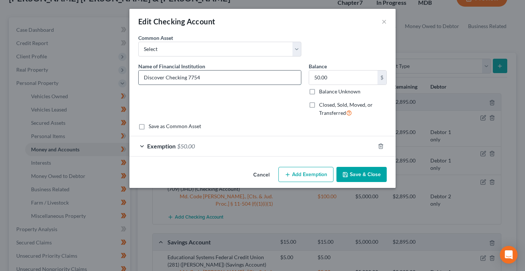
click at [258, 75] on input "Discover Checking 7754" at bounding box center [220, 78] width 162 height 14
drag, startPoint x: 202, startPoint y: 77, endPoint x: 214, endPoint y: 78, distance: 12.6
click at [214, 78] on input "Discover Checking 7754 (David)" at bounding box center [220, 78] width 162 height 14
drag, startPoint x: 201, startPoint y: 77, endPoint x: 217, endPoint y: 78, distance: 16.0
click at [217, 78] on input "Discover Checking 7754 (Jeremy)" at bounding box center [220, 78] width 162 height 14
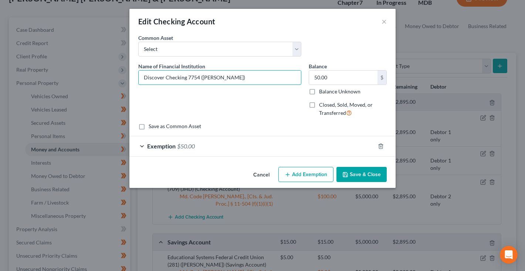
type input "Discover Checking 7754 (David)"
click at [359, 176] on button "Save & Close" at bounding box center [361, 175] width 50 height 16
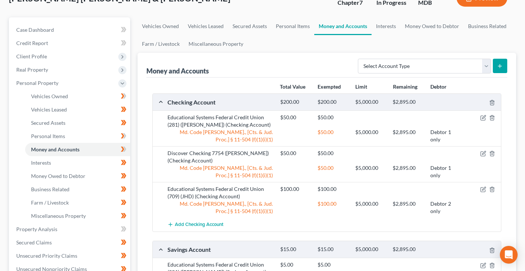
click at [502, 66] on icon "submit" at bounding box center [500, 66] width 6 height 6
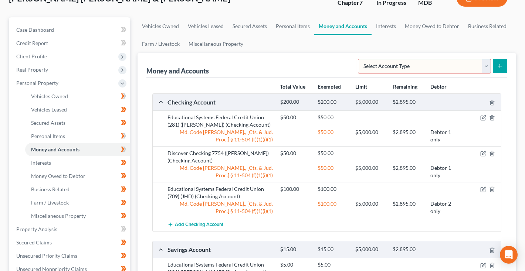
click at [191, 224] on span "Add Checking Account" at bounding box center [199, 225] width 48 height 6
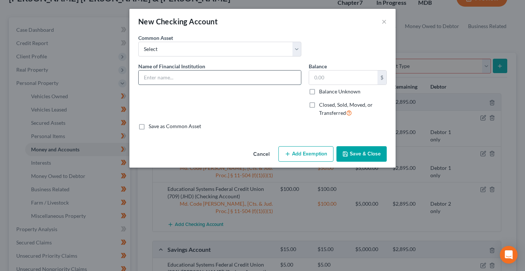
click at [197, 77] on input "text" at bounding box center [220, 78] width 162 height 14
type input "Discover Checking 0254"
click at [343, 76] on input "text" at bounding box center [343, 78] width 68 height 14
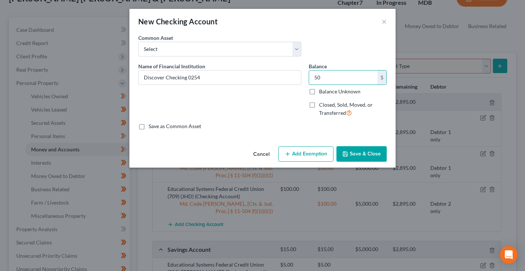
type input "50"
click at [311, 153] on button "Add Exemption" at bounding box center [305, 154] width 55 height 16
select select "2"
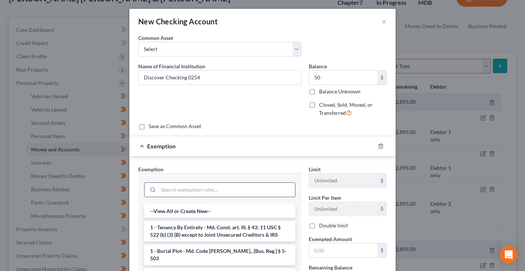
click at [251, 186] on input "search" at bounding box center [226, 190] width 137 height 14
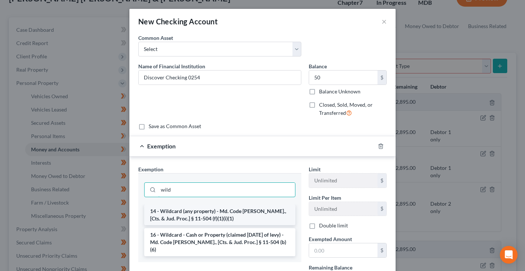
type input "wild"
click at [231, 220] on li "14 - Wildcard (any property) - Md. Code Ann., [Cts. & Jud. Proc.] § 11-504 (f)(…" at bounding box center [219, 215] width 151 height 21
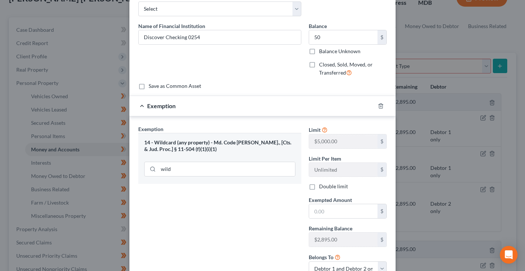
scroll to position [97, 0]
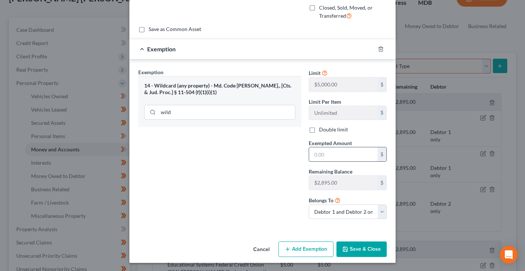
click at [317, 151] on input "text" at bounding box center [343, 154] width 68 height 14
type input "50"
click at [353, 242] on button "Save & Close" at bounding box center [361, 250] width 50 height 16
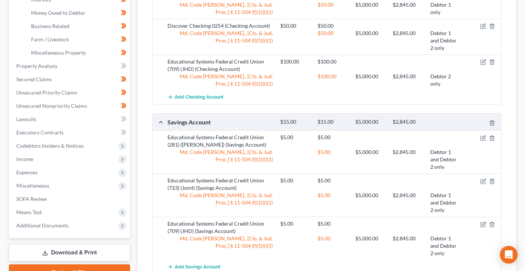
scroll to position [236, 0]
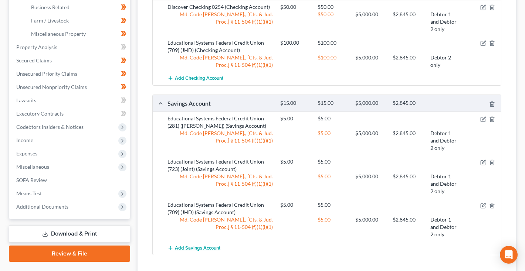
click at [186, 248] on span "Add Savings Account" at bounding box center [197, 248] width 45 height 6
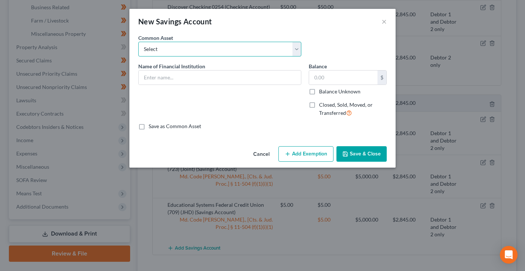
select select "3"
type input "Navy Federal Credit Union"
type input "50.00"
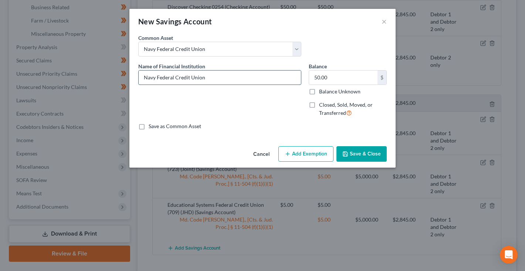
click at [222, 78] on input "Navy Federal Credit Union" at bounding box center [220, 78] width 162 height 14
click at [222, 77] on input "Navy Federal Credit Union" at bounding box center [220, 78] width 162 height 14
type input "USAA"
click at [348, 83] on input "50.00" at bounding box center [343, 78] width 68 height 14
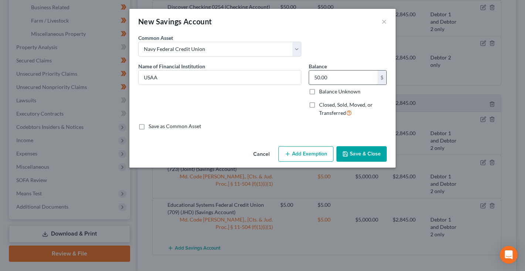
click at [348, 83] on input "50.00" at bounding box center [343, 78] width 68 height 14
click at [217, 78] on input "USAA" at bounding box center [220, 78] width 162 height 14
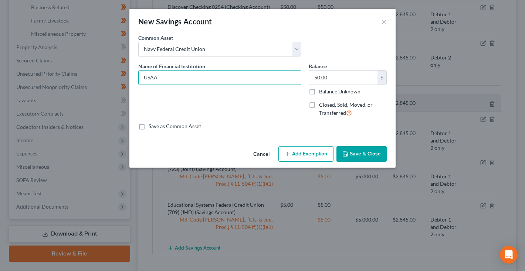
click at [352, 155] on button "Save & Close" at bounding box center [361, 154] width 50 height 16
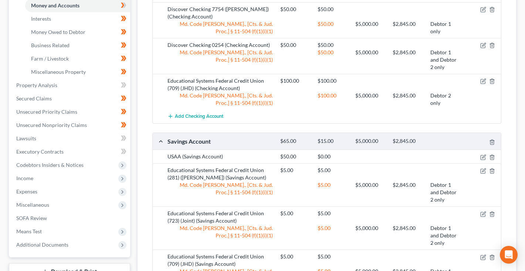
scroll to position [187, 0]
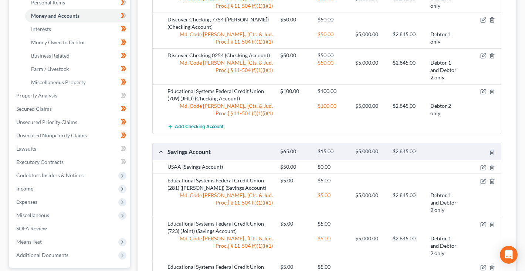
click at [187, 127] on span "Add Checking Account" at bounding box center [199, 127] width 48 height 6
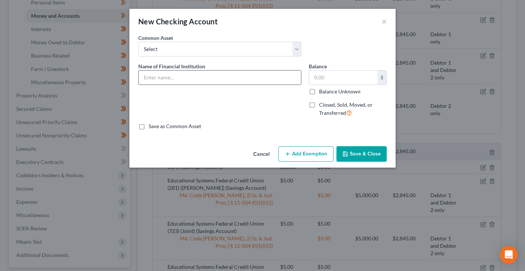
click at [192, 75] on input "text" at bounding box center [220, 78] width 162 height 14
type input "USAA 2234"
click at [349, 75] on input "text" at bounding box center [343, 78] width 68 height 14
type input "6.99"
click at [263, 79] on input "USAA 2234" at bounding box center [220, 78] width 162 height 14
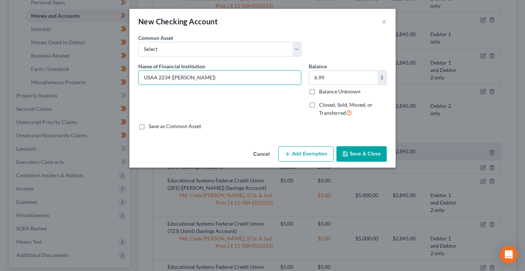
type input "USAA 2234 (David)"
click at [291, 156] on button "Add Exemption" at bounding box center [305, 154] width 55 height 16
select select "2"
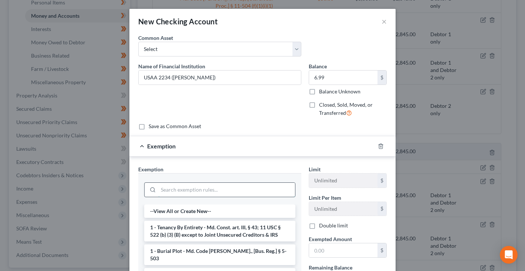
click at [254, 186] on input "search" at bounding box center [226, 190] width 137 height 14
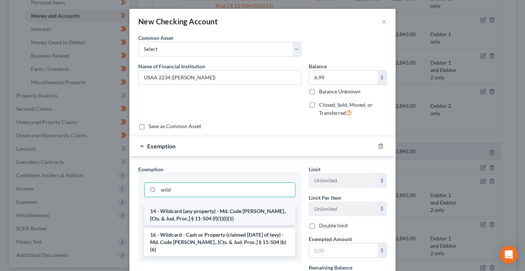
type input "wild"
click at [246, 211] on li "14 - Wildcard (any property) - Md. Code Ann., [Cts. & Jud. Proc.] § 11-504 (f)(…" at bounding box center [219, 215] width 151 height 21
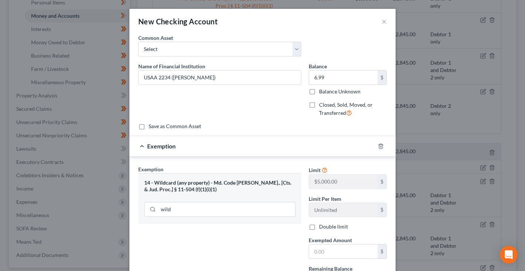
scroll to position [67, 0]
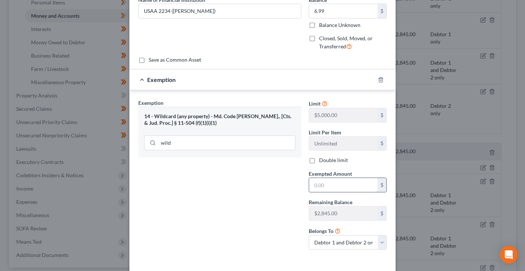
click at [322, 187] on input "text" at bounding box center [343, 185] width 68 height 14
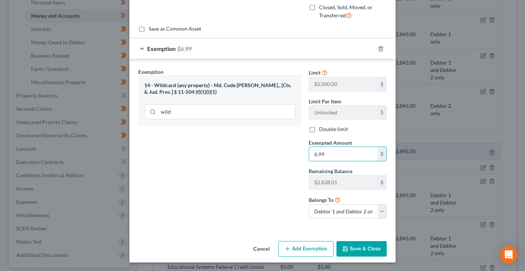
scroll to position [97, 0]
type input "6.99"
click at [347, 249] on icon "button" at bounding box center [345, 250] width 6 height 6
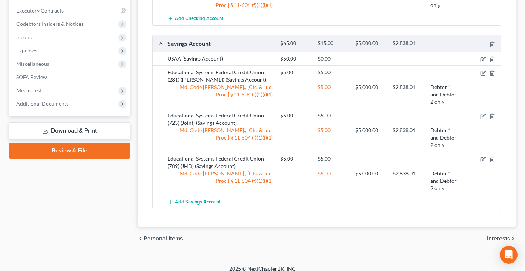
scroll to position [304, 0]
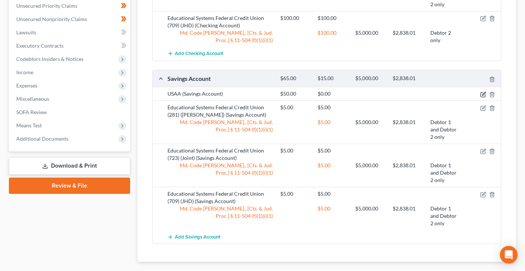
click at [483, 92] on icon "button" at bounding box center [483, 95] width 6 height 6
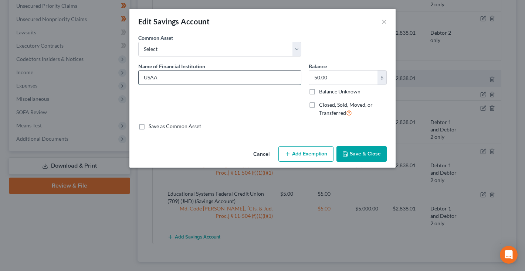
click at [227, 75] on input "USAA" at bounding box center [220, 78] width 162 height 14
type input "USAA 8459"
click at [348, 77] on input "50.00" at bounding box center [343, 78] width 68 height 14
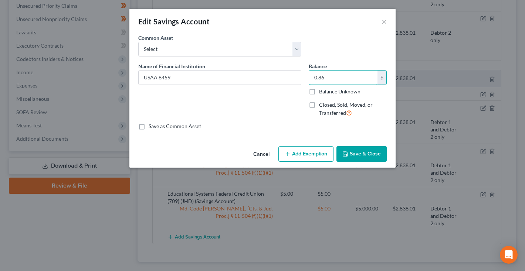
type input "0.86"
click at [315, 153] on button "Add Exemption" at bounding box center [305, 154] width 55 height 16
select select "2"
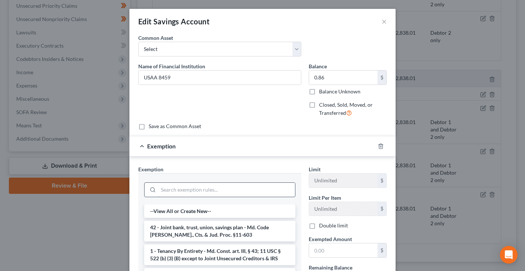
click at [262, 189] on input "search" at bounding box center [226, 190] width 137 height 14
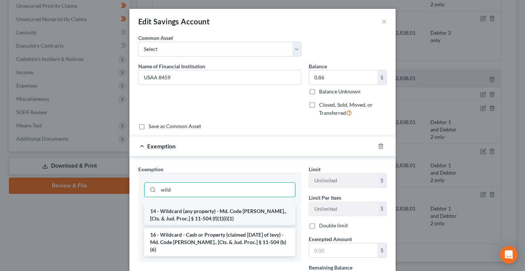
type input "wild"
click at [232, 214] on li "14 - Wildcard (any property) - Md. Code Ann., [Cts. & Jud. Proc.] § 11-504 (f)(…" at bounding box center [219, 215] width 151 height 21
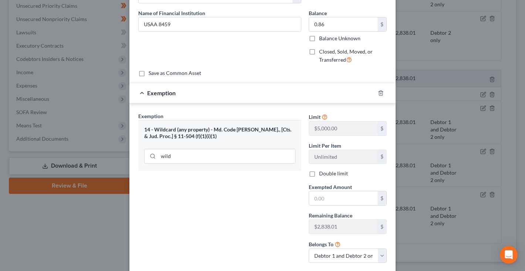
scroll to position [53, 0]
click at [319, 202] on input "text" at bounding box center [343, 199] width 68 height 14
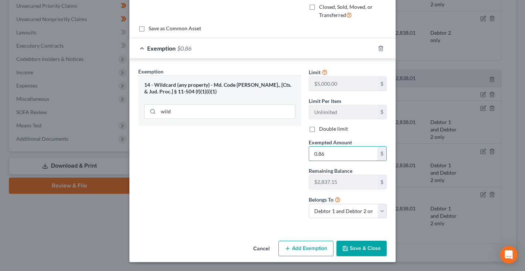
scroll to position [97, 0]
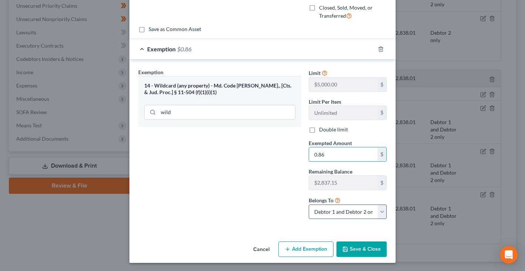
type input "0.86"
select select "0"
click at [363, 248] on button "Save & Close" at bounding box center [361, 250] width 50 height 16
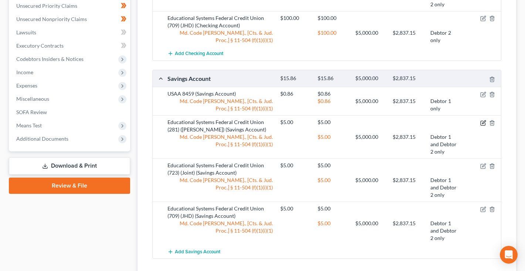
click at [482, 120] on icon "button" at bounding box center [483, 123] width 6 height 6
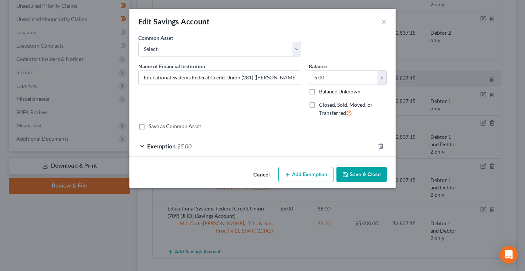
click at [187, 147] on span "$5.00" at bounding box center [184, 146] width 14 height 7
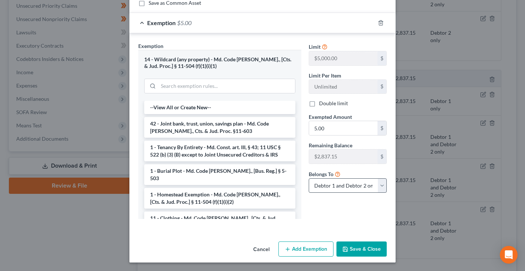
scroll to position [123, 0]
select select "0"
click at [362, 249] on button "Save & Close" at bounding box center [361, 250] width 50 height 16
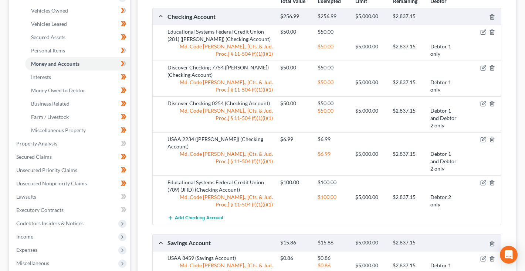
scroll to position [120, 0]
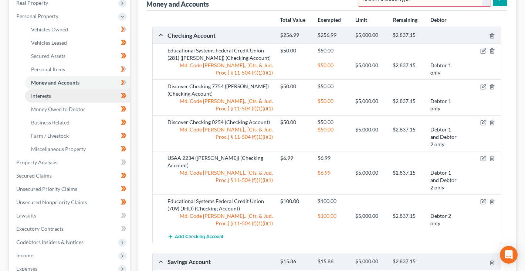
click at [62, 93] on link "Interests" at bounding box center [77, 95] width 105 height 13
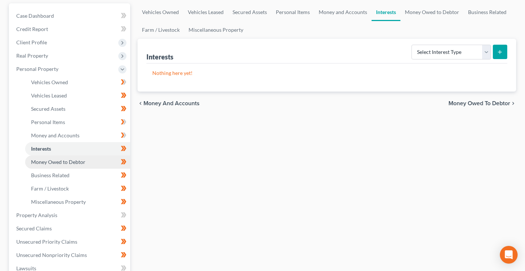
click at [47, 159] on span "Money Owed to Debtor" at bounding box center [58, 162] width 54 height 6
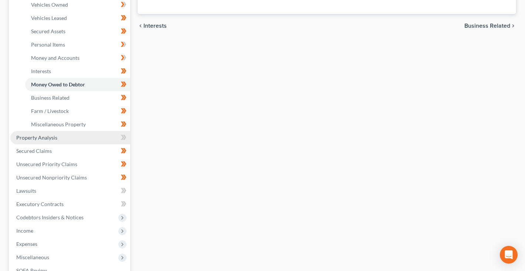
scroll to position [147, 0]
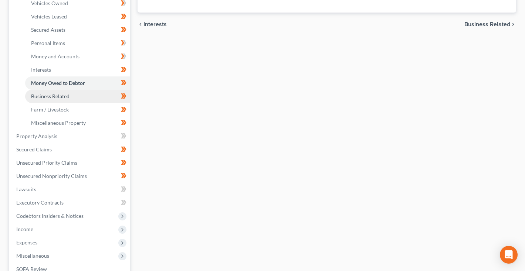
click at [59, 99] on link "Business Related" at bounding box center [77, 96] width 105 height 13
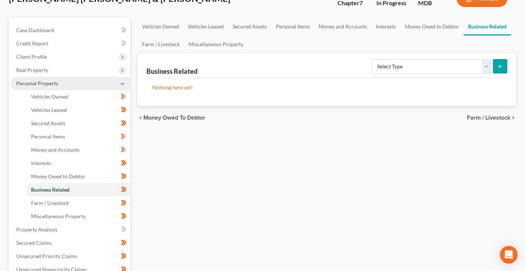
scroll to position [55, 0]
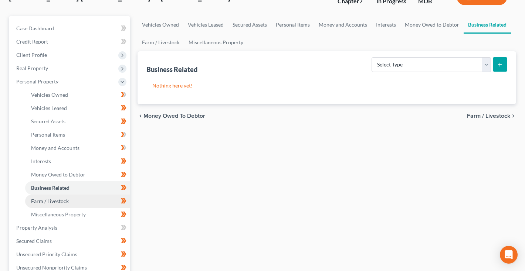
click at [57, 201] on span "Farm / Livestock" at bounding box center [50, 201] width 38 height 6
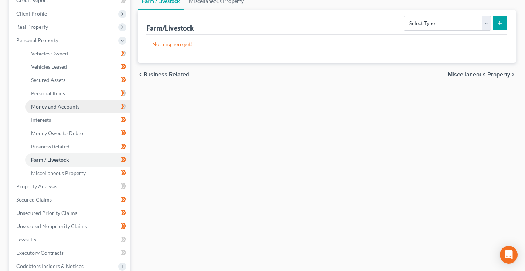
scroll to position [105, 0]
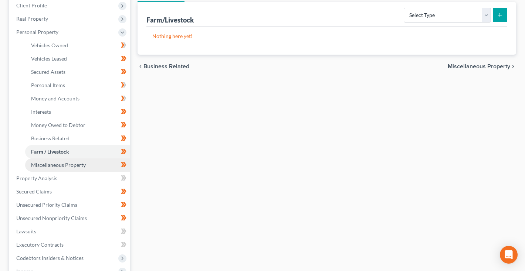
click at [47, 161] on link "Miscellaneous Property" at bounding box center [77, 165] width 105 height 13
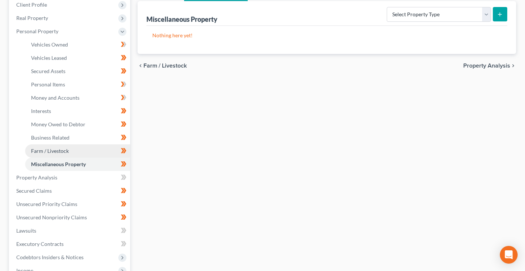
scroll to position [106, 0]
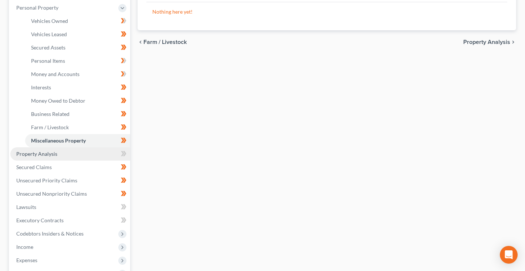
click at [45, 154] on span "Property Analysis" at bounding box center [36, 154] width 41 height 6
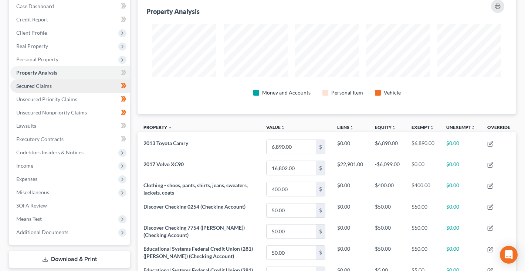
click at [43, 83] on span "Secured Claims" at bounding box center [33, 86] width 35 height 6
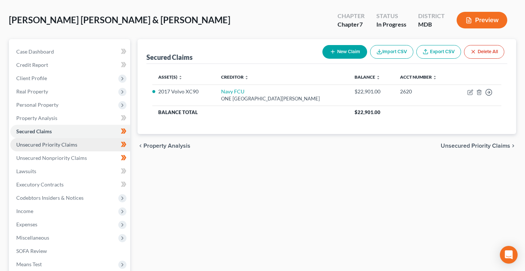
click at [65, 146] on span "Unsecured Priority Claims" at bounding box center [46, 145] width 61 height 6
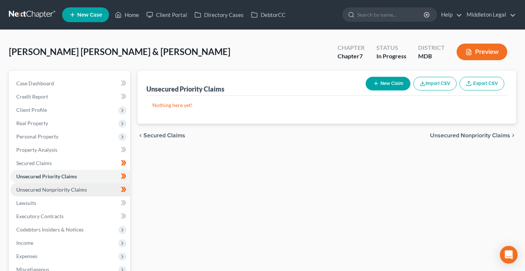
click at [56, 188] on span "Unsecured Nonpriority Claims" at bounding box center [51, 190] width 71 height 6
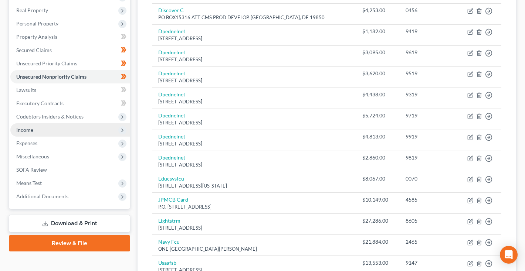
scroll to position [119, 0]
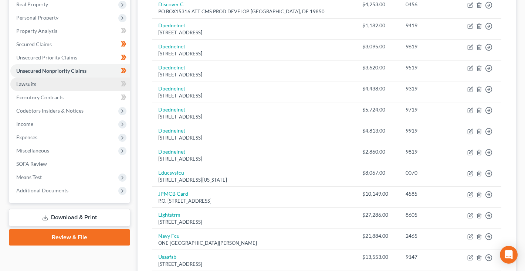
click at [43, 82] on link "Lawsuits" at bounding box center [70, 84] width 120 height 13
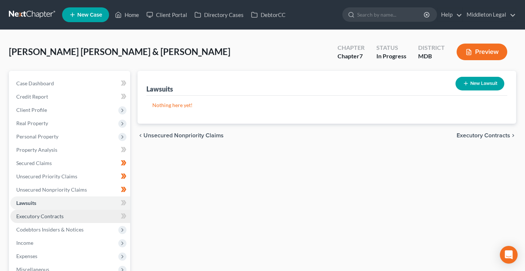
click at [40, 217] on span "Executory Contracts" at bounding box center [39, 216] width 47 height 6
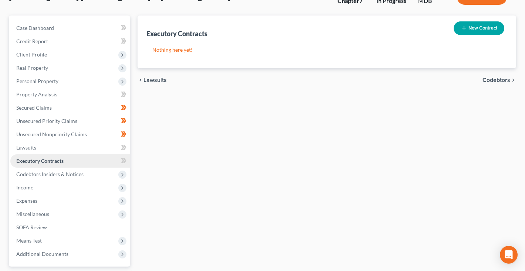
scroll to position [64, 0]
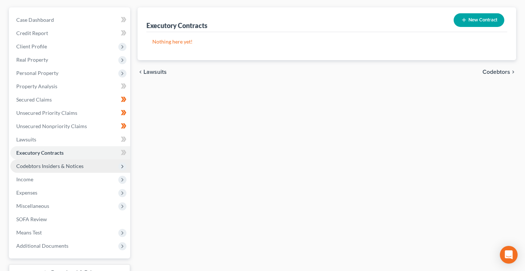
click at [41, 167] on span "Codebtors Insiders & Notices" at bounding box center [49, 166] width 67 height 6
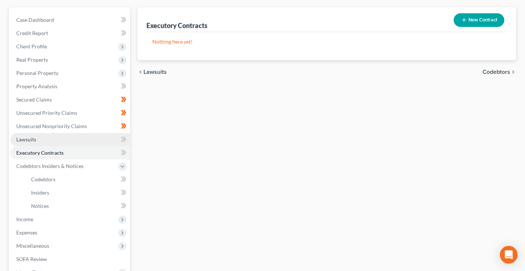
click at [36, 141] on link "Lawsuits" at bounding box center [70, 139] width 120 height 13
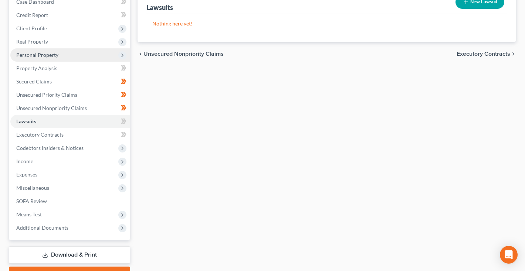
scroll to position [84, 0]
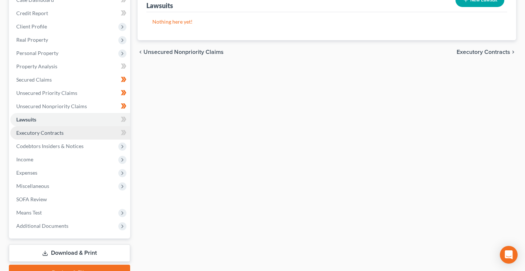
click at [37, 136] on link "Executory Contracts" at bounding box center [70, 132] width 120 height 13
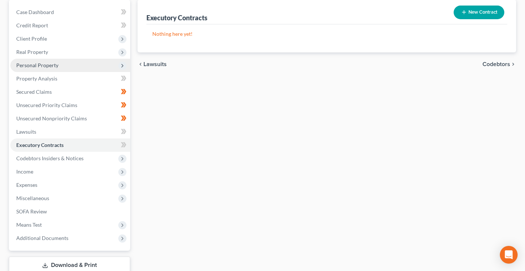
scroll to position [74, 0]
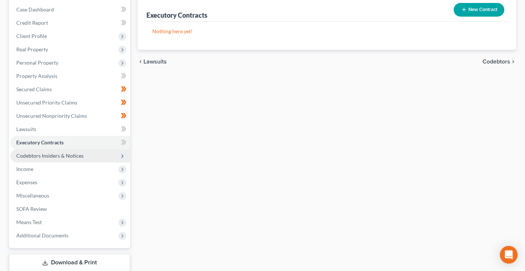
click at [40, 159] on span "Codebtors Insiders & Notices" at bounding box center [70, 155] width 120 height 13
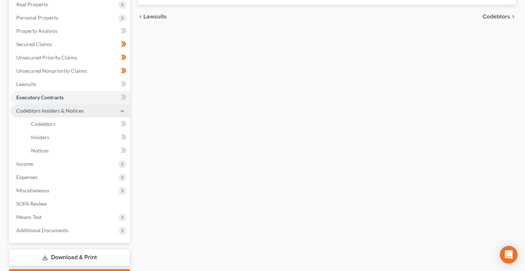
scroll to position [131, 0]
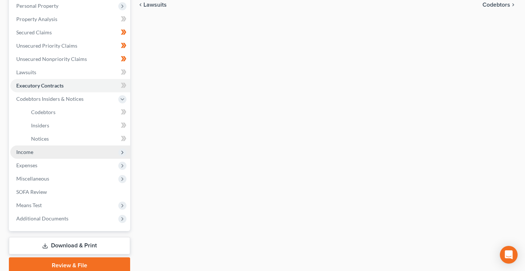
click at [33, 153] on span "Income" at bounding box center [70, 152] width 120 height 13
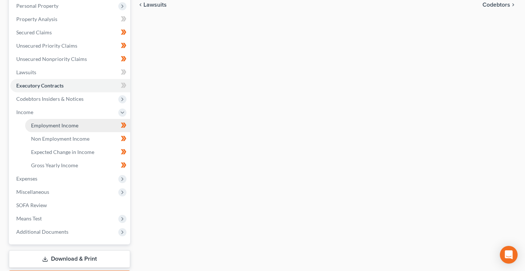
click at [45, 130] on link "Employment Income" at bounding box center [77, 125] width 105 height 13
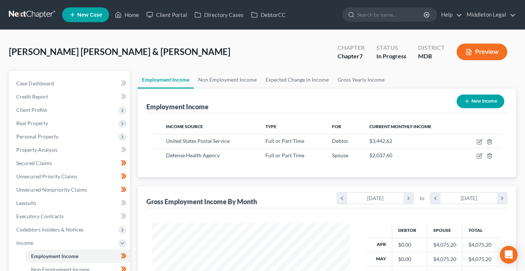
scroll to position [132, 212]
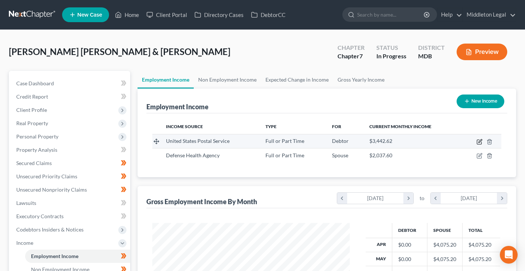
click at [479, 142] on icon "button" at bounding box center [479, 142] width 6 height 6
select select "0"
select select "21"
select select "1"
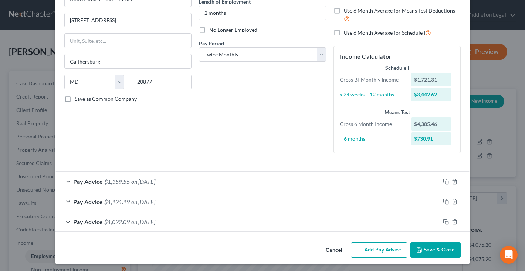
scroll to position [78, 0]
click at [436, 249] on button "Save & Close" at bounding box center [435, 251] width 50 height 16
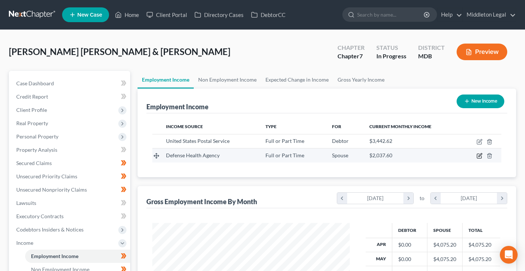
click at [480, 157] on icon "button" at bounding box center [479, 156] width 6 height 6
select select "0"
select select "21"
select select "0"
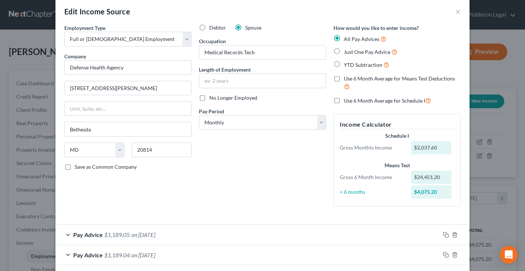
scroll to position [10, 0]
click at [235, 85] on input "text" at bounding box center [262, 81] width 126 height 14
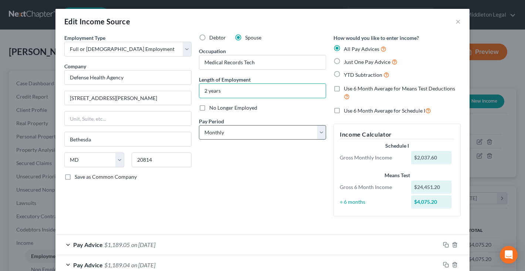
scroll to position [0, 0]
type input "2 years"
select select "2"
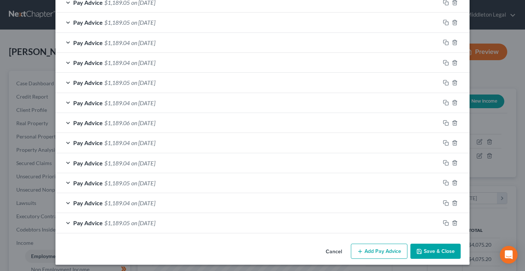
scroll to position [282, 0]
click at [444, 256] on div "Cancel Add Pay Advice Save & Close" at bounding box center [262, 253] width 414 height 24
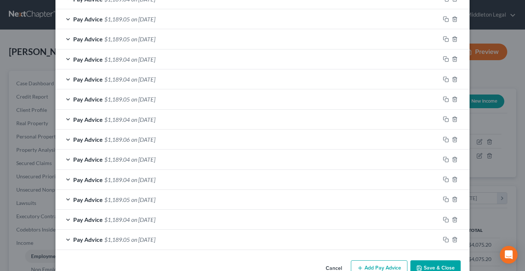
click at [428, 265] on button "Save & Close" at bounding box center [435, 269] width 50 height 16
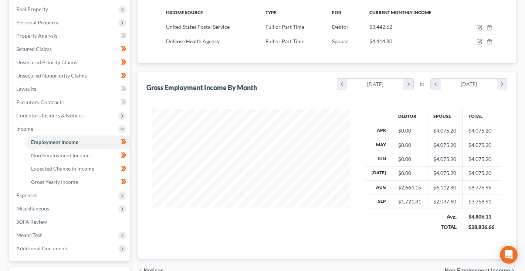
scroll to position [116, 0]
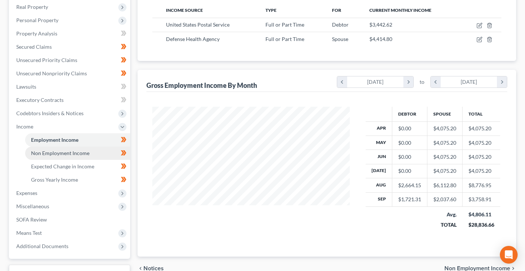
click at [63, 154] on span "Non Employment Income" at bounding box center [60, 153] width 58 height 6
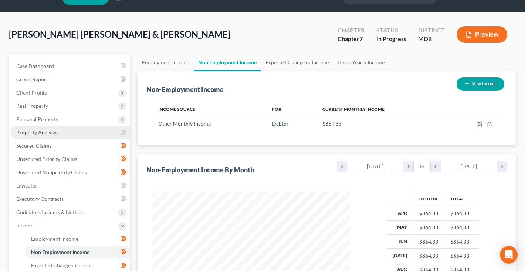
scroll to position [33, 0]
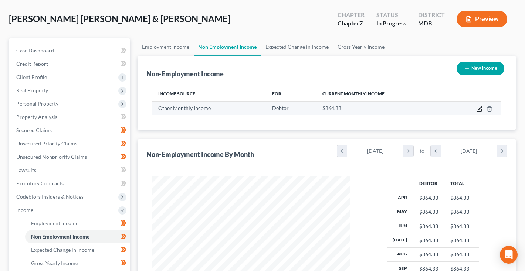
click at [479, 110] on icon "button" at bounding box center [479, 107] width 3 height 3
select select "13"
select select "0"
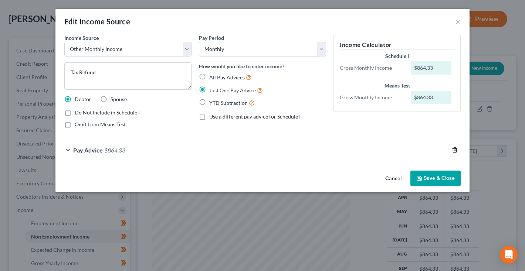
click at [455, 150] on icon "button" at bounding box center [455, 150] width 6 height 6
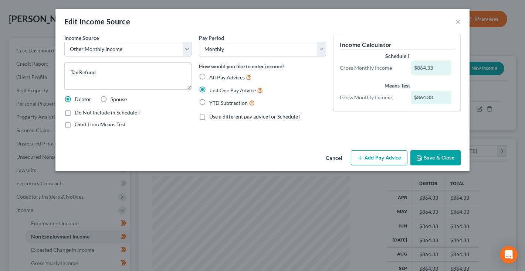
click at [435, 154] on button "Save & Close" at bounding box center [435, 158] width 50 height 16
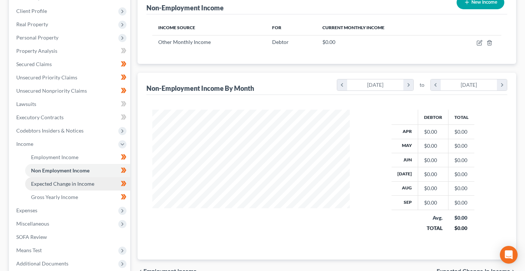
click at [85, 183] on span "Expected Change in Income" at bounding box center [62, 184] width 63 height 6
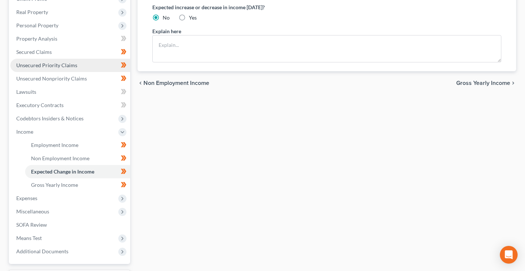
scroll to position [146, 0]
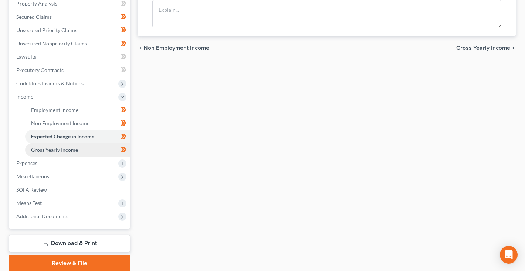
click at [57, 152] on span "Gross Yearly Income" at bounding box center [54, 150] width 47 height 6
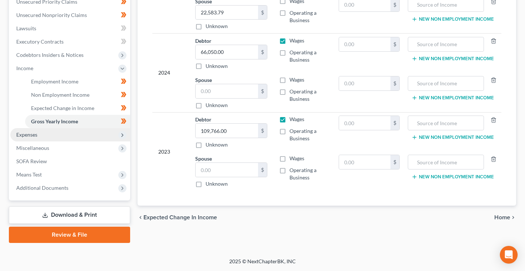
scroll to position [175, 0]
click at [31, 135] on span "Expenses" at bounding box center [26, 135] width 21 height 6
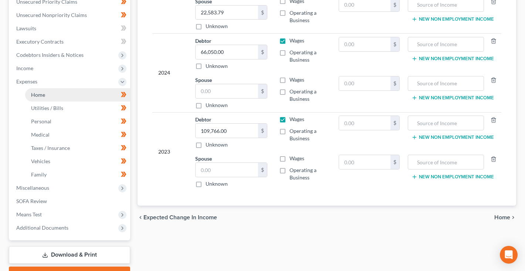
click at [43, 99] on link "Home" at bounding box center [77, 94] width 105 height 13
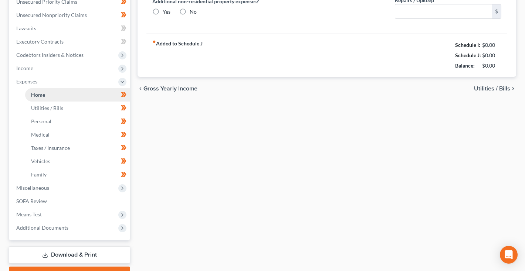
type input "1,770.00"
type input "0.00"
radio input "true"
type input "13.00"
type input "0.00"
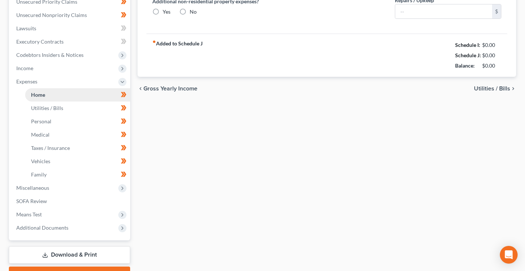
type input "0.00"
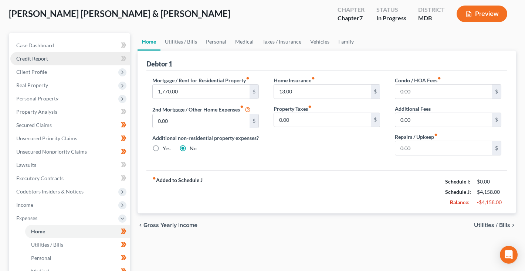
scroll to position [40, 0]
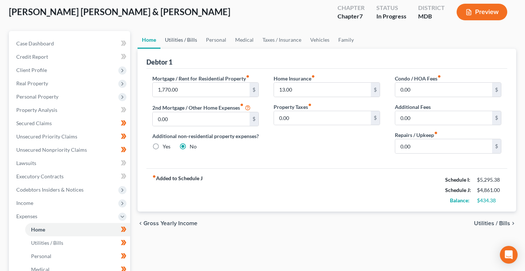
click at [174, 43] on link "Utilities / Bills" at bounding box center [180, 40] width 41 height 18
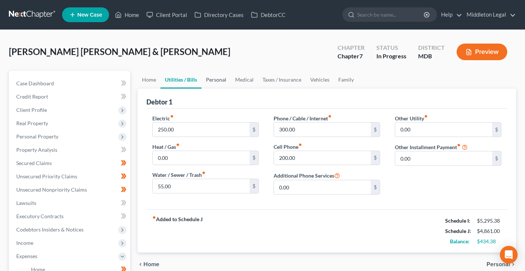
click at [216, 82] on link "Personal" at bounding box center [215, 80] width 29 height 18
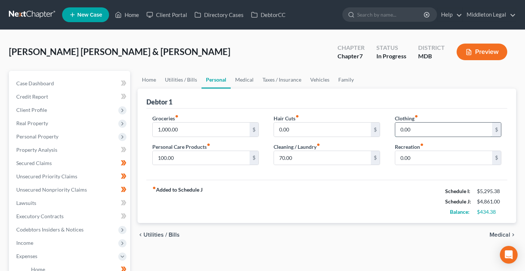
click at [448, 129] on input "0.00" at bounding box center [443, 130] width 97 height 14
type input "181"
click at [421, 159] on input "0.00" at bounding box center [443, 158] width 97 height 14
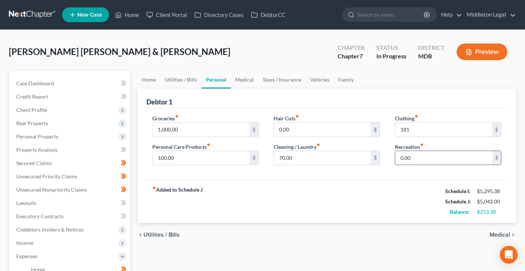
click at [421, 159] on input "0.00" at bounding box center [443, 158] width 97 height 14
type input "154"
click at [279, 126] on input "0.00" at bounding box center [322, 130] width 97 height 14
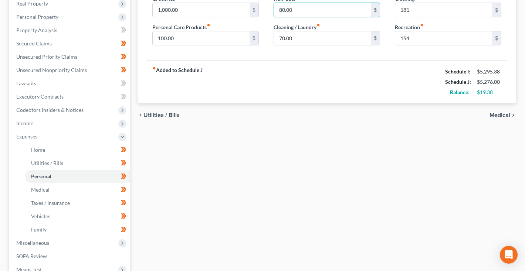
scroll to position [126, 0]
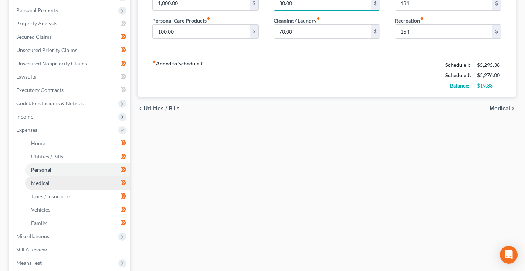
type input "80.00"
click at [55, 181] on link "Medical" at bounding box center [77, 183] width 105 height 13
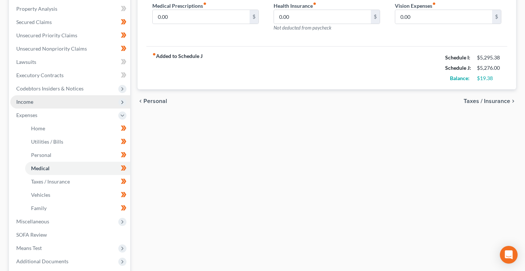
scroll to position [149, 0]
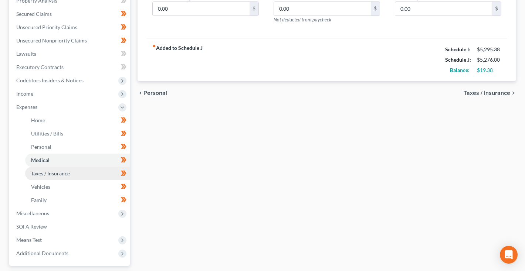
click at [46, 173] on span "Taxes / Insurance" at bounding box center [50, 173] width 39 height 6
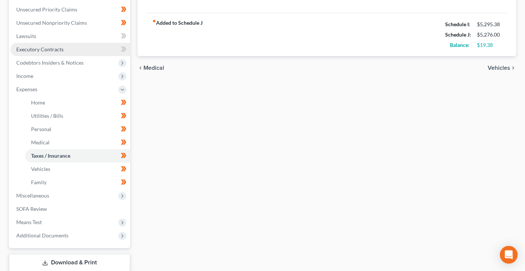
scroll to position [180, 0]
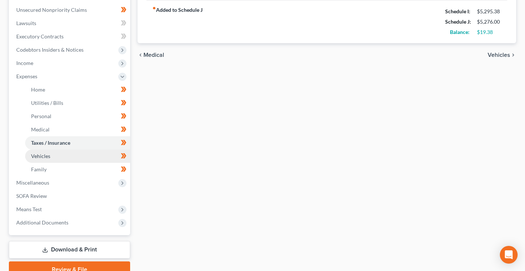
click at [38, 159] on span "Vehicles" at bounding box center [40, 156] width 19 height 6
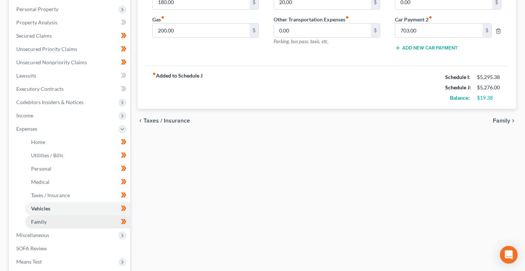
click at [57, 222] on link "Family" at bounding box center [77, 221] width 105 height 13
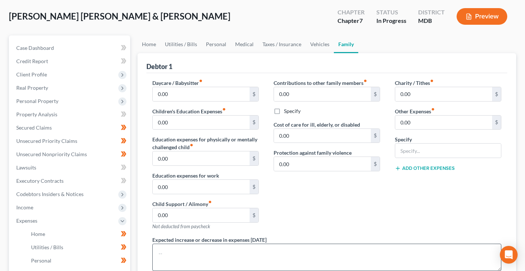
scroll to position [34, 0]
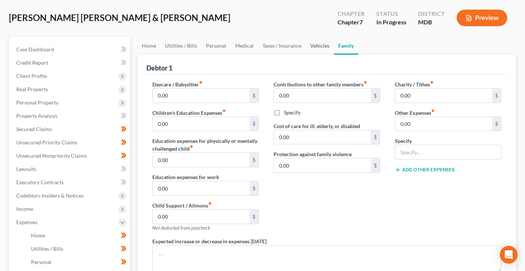
click at [321, 47] on link "Vehicles" at bounding box center [320, 46] width 28 height 18
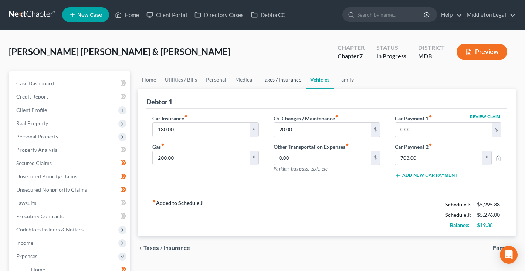
click at [287, 85] on link "Taxes / Insurance" at bounding box center [282, 80] width 48 height 18
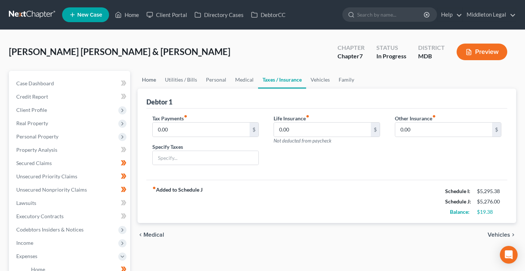
click at [154, 80] on link "Home" at bounding box center [148, 80] width 23 height 18
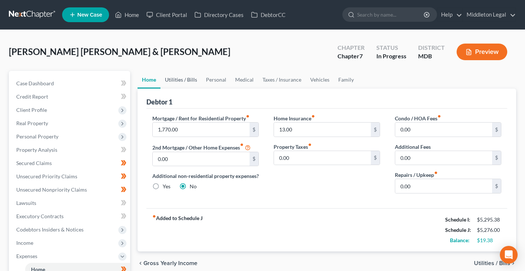
click at [180, 81] on link "Utilities / Bills" at bounding box center [180, 80] width 41 height 18
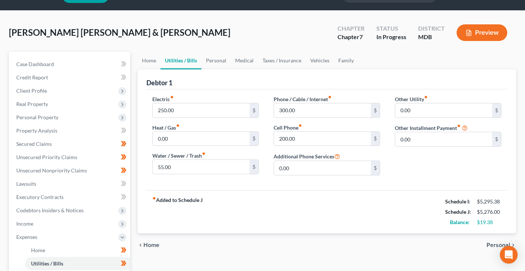
scroll to position [20, 0]
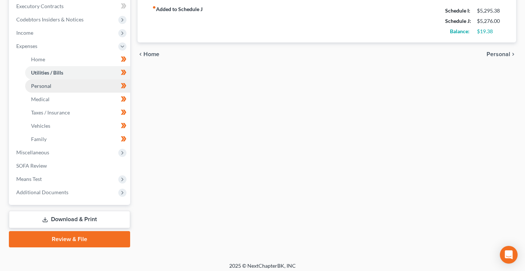
click at [52, 84] on link "Personal" at bounding box center [77, 85] width 105 height 13
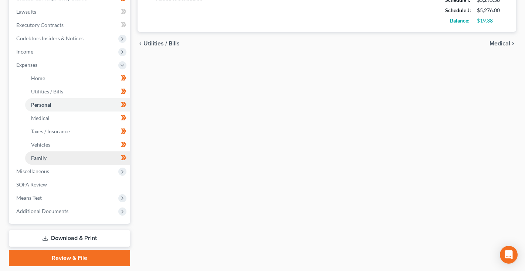
click at [48, 158] on link "Family" at bounding box center [77, 158] width 105 height 13
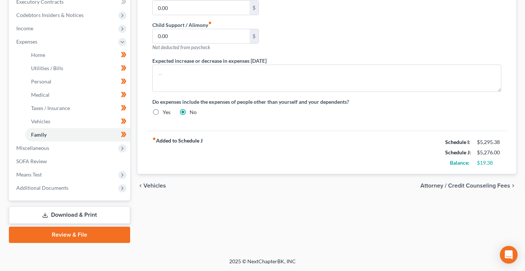
scroll to position [215, 0]
click at [44, 148] on span "Miscellaneous" at bounding box center [32, 148] width 33 height 6
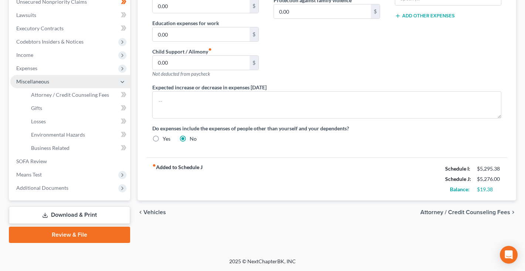
scroll to position [188, 0]
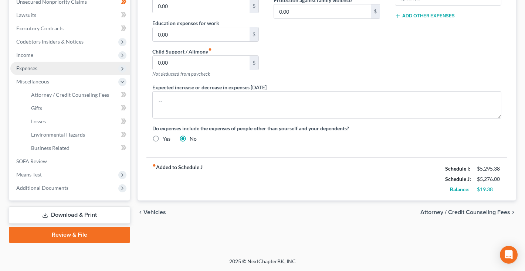
click at [49, 73] on span "Expenses" at bounding box center [70, 68] width 120 height 13
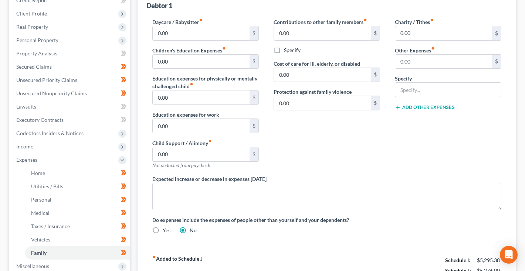
scroll to position [95, 0]
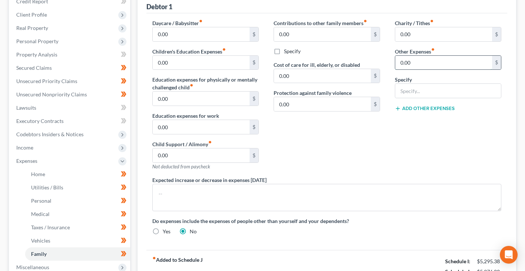
click at [423, 62] on input "0.00" at bounding box center [443, 63] width 97 height 14
type input "17"
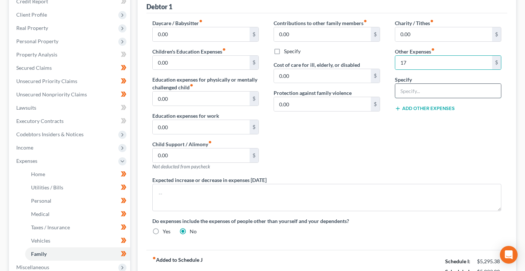
click at [423, 89] on input "text" at bounding box center [448, 91] width 106 height 14
type input "AAA Roadside Assistance"
drag, startPoint x: 477, startPoint y: 92, endPoint x: 345, endPoint y: 89, distance: 131.6
click at [345, 89] on div "Daycare / Babysitter fiber_manual_record 0.00 $ Children's Education Expenses f…" at bounding box center [327, 130] width 364 height 222
click at [411, 61] on input "17" at bounding box center [443, 63] width 97 height 14
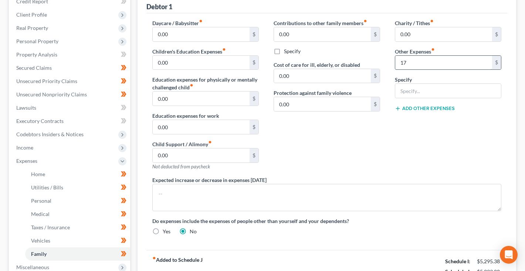
click at [411, 60] on input "17" at bounding box center [443, 63] width 97 height 14
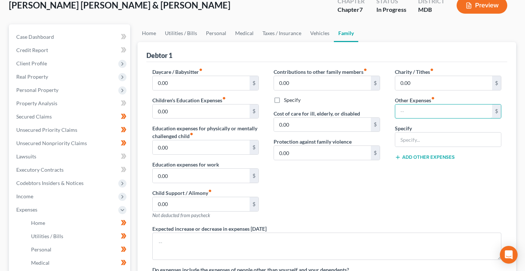
scroll to position [43, 0]
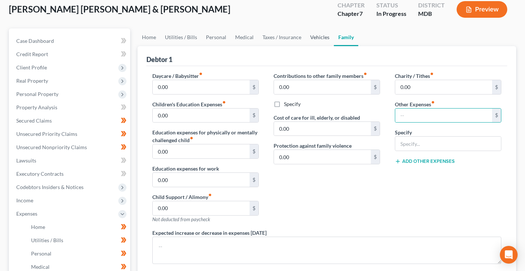
click at [318, 38] on link "Vehicles" at bounding box center [320, 37] width 28 height 18
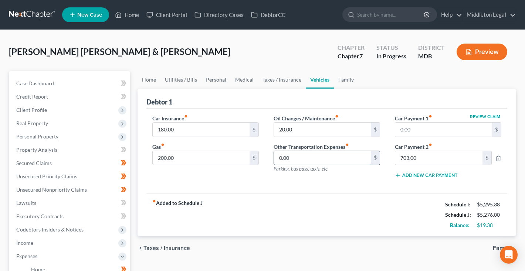
click at [307, 151] on input "0.00" at bounding box center [322, 158] width 97 height 14
click at [307, 152] on input "0.00" at bounding box center [322, 158] width 97 height 14
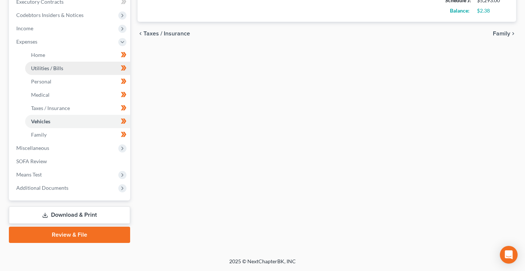
scroll to position [198, 0]
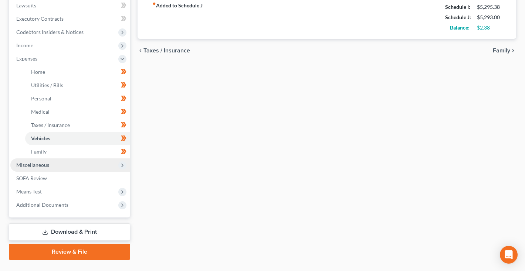
click at [37, 164] on span "Miscellaneous" at bounding box center [32, 165] width 33 height 6
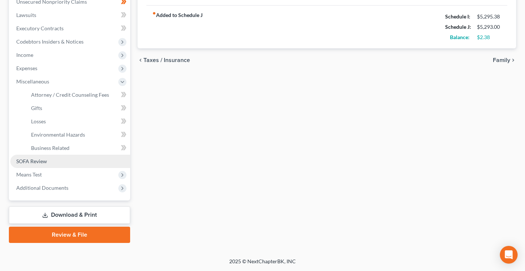
scroll to position [188, 0]
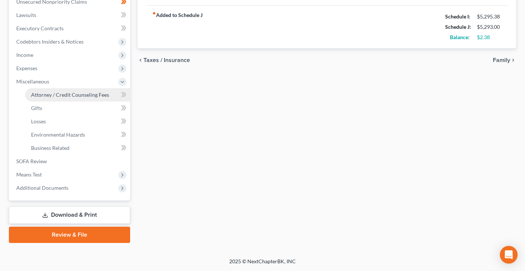
click at [62, 95] on span "Attorney / Credit Counseling Fees" at bounding box center [70, 95] width 78 height 6
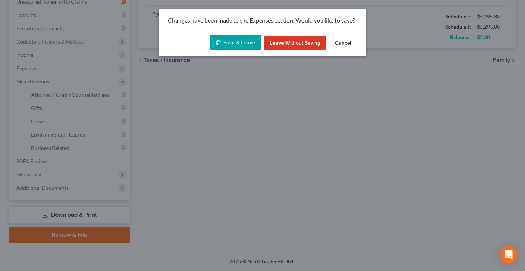
click at [234, 40] on button "Save & Leave" at bounding box center [235, 43] width 51 height 16
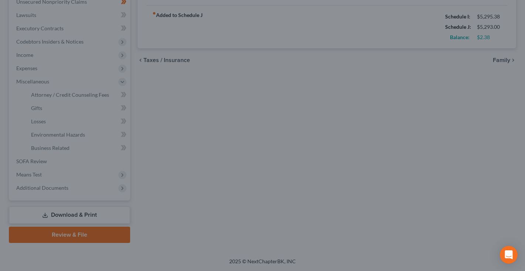
type input "17.00"
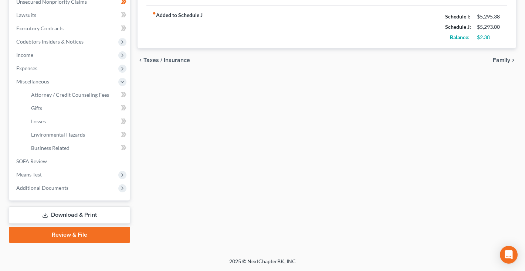
select select "2"
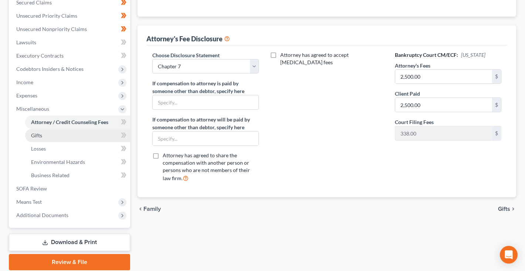
click at [34, 134] on span "Gifts" at bounding box center [36, 135] width 11 height 6
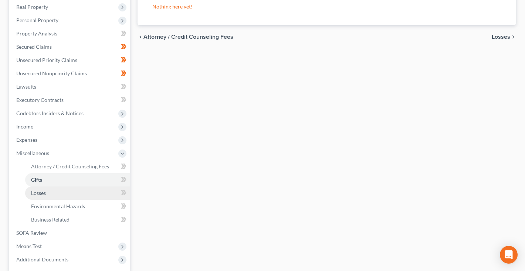
click at [45, 192] on span "Losses" at bounding box center [38, 193] width 15 height 6
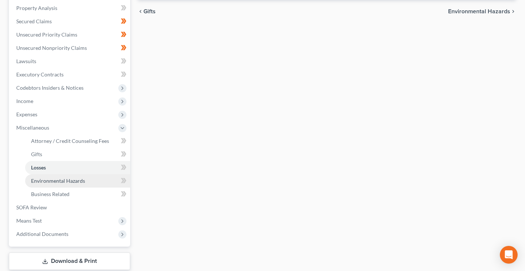
click at [43, 183] on span "Environmental Hazards" at bounding box center [58, 181] width 54 height 6
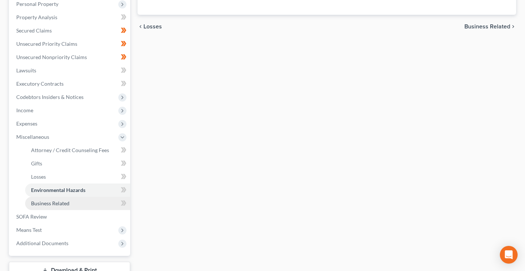
click at [44, 204] on span "Business Related" at bounding box center [50, 203] width 38 height 6
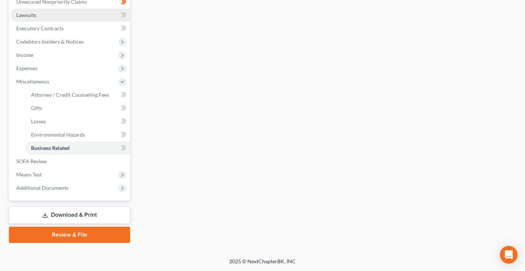
scroll to position [188, 0]
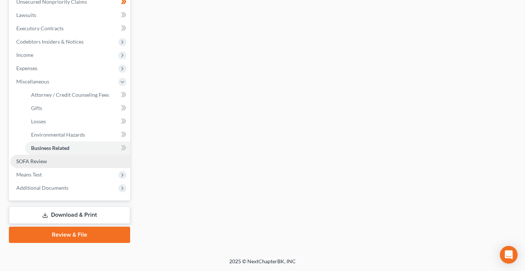
click at [69, 159] on link "SOFA Review" at bounding box center [70, 161] width 120 height 13
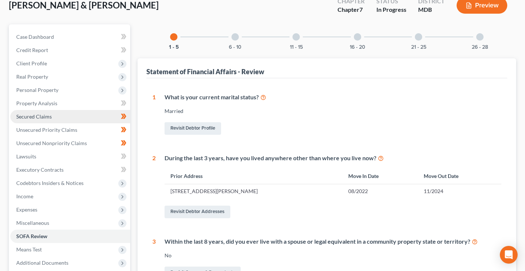
scroll to position [46, 0]
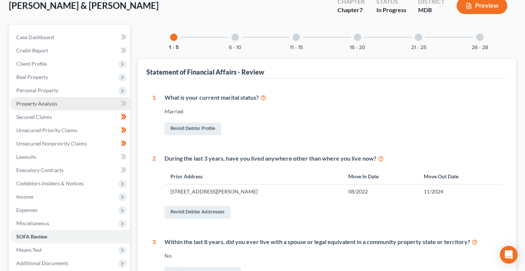
click at [57, 102] on link "Property Analysis" at bounding box center [70, 103] width 120 height 13
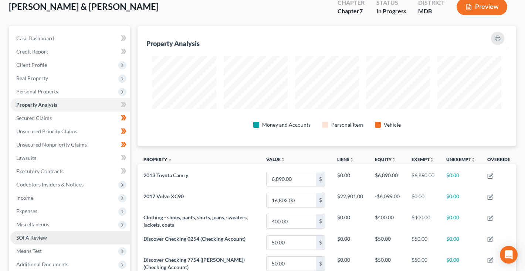
scroll to position [41, 0]
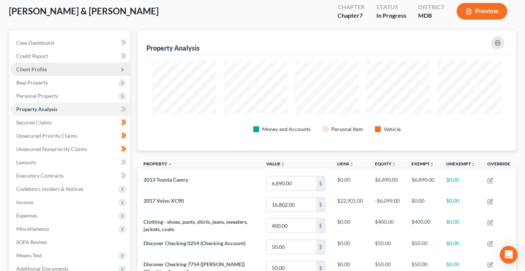
click at [34, 72] on span "Client Profile" at bounding box center [31, 69] width 31 height 6
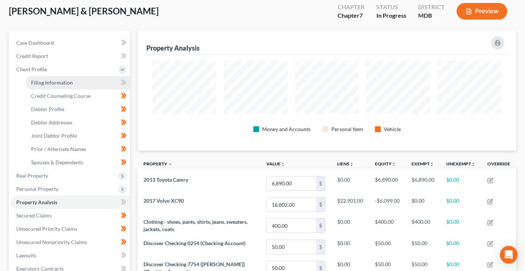
click at [50, 82] on span "Filing Information" at bounding box center [52, 82] width 42 height 6
select select "1"
select select "0"
select select "38"
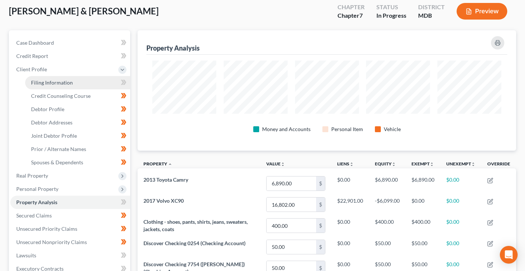
select select "0"
select select "21"
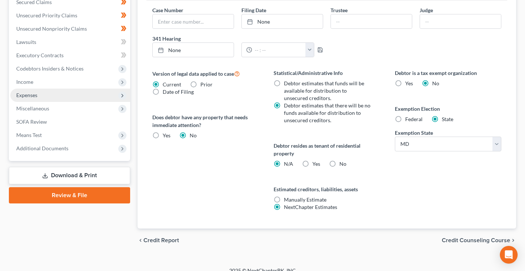
scroll to position [259, 0]
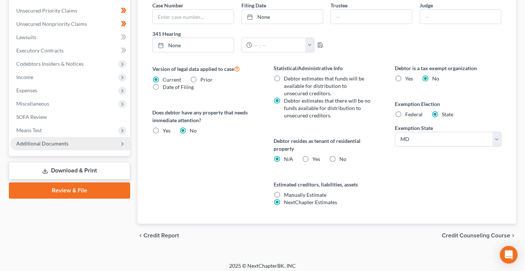
click at [54, 145] on span "Additional Documents" at bounding box center [42, 143] width 52 height 6
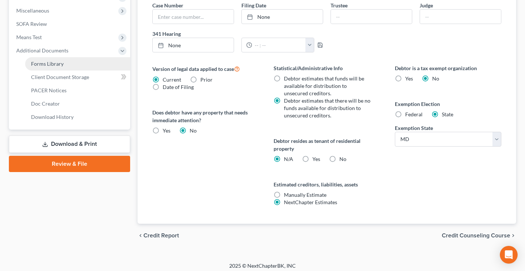
click at [48, 61] on span "Forms Library" at bounding box center [47, 64] width 33 height 6
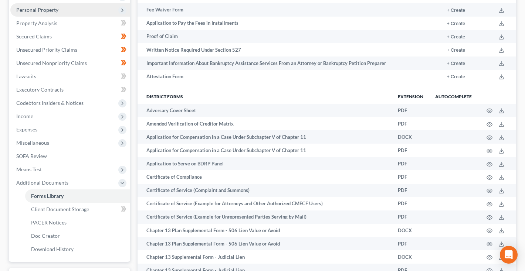
scroll to position [190, 0]
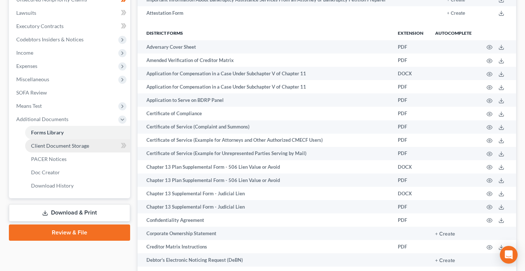
click at [42, 148] on span "Client Document Storage" at bounding box center [60, 146] width 58 height 6
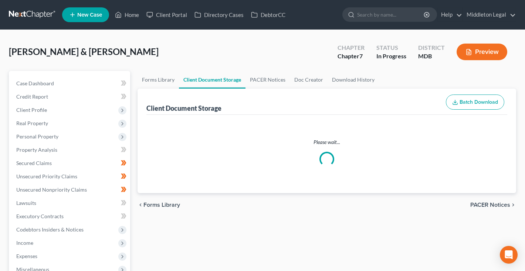
select select "14"
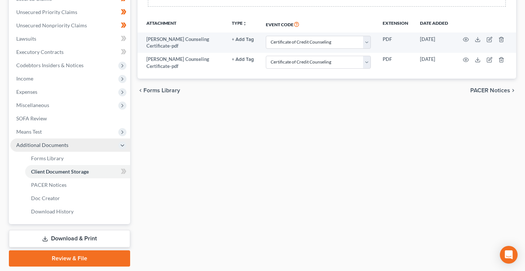
scroll to position [177, 0]
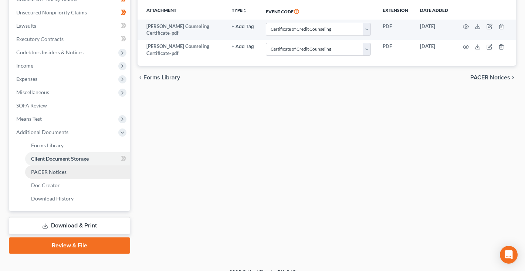
click at [44, 171] on span "PACER Notices" at bounding box center [48, 172] width 35 height 6
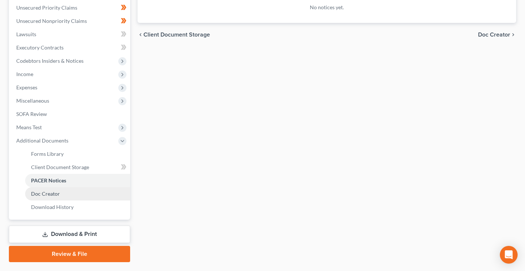
click at [40, 193] on span "Doc Creator" at bounding box center [45, 194] width 29 height 6
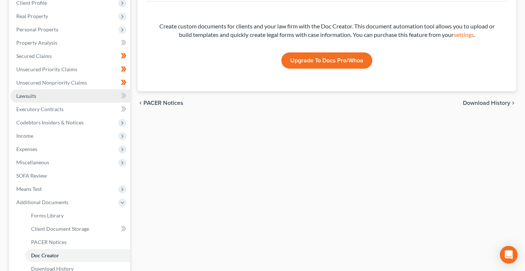
scroll to position [117, 0]
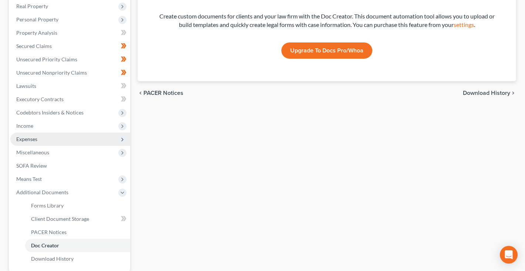
click at [45, 139] on span "Expenses" at bounding box center [70, 139] width 120 height 13
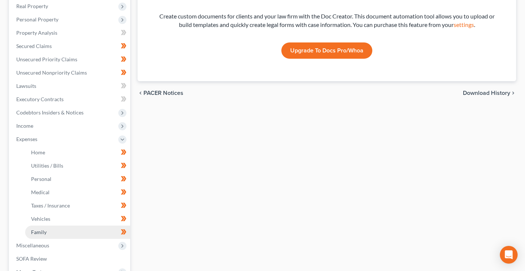
click at [50, 235] on link "Family" at bounding box center [77, 232] width 105 height 13
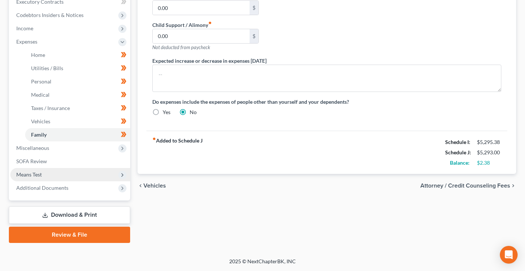
scroll to position [215, 0]
click at [72, 215] on link "Download & Print" at bounding box center [69, 215] width 121 height 17
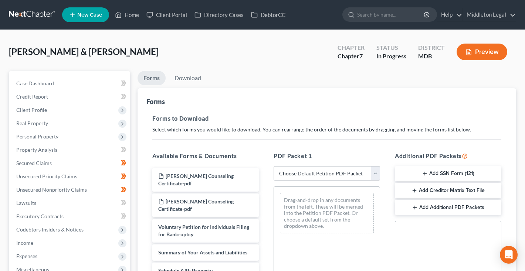
click at [432, 179] on button "Add SSN Form (121)" at bounding box center [448, 174] width 106 height 16
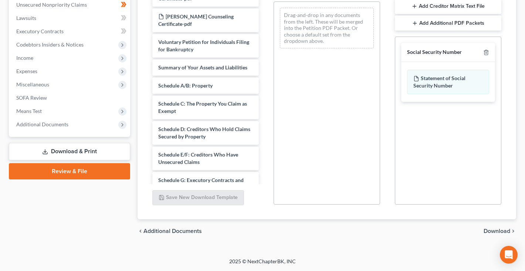
click at [489, 231] on span "Download" at bounding box center [496, 231] width 27 height 6
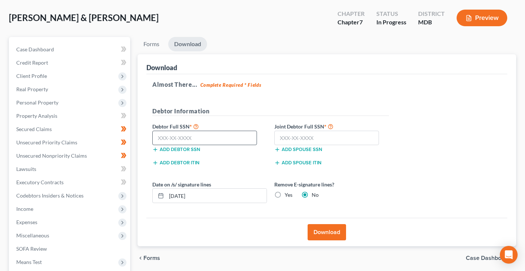
scroll to position [35, 0]
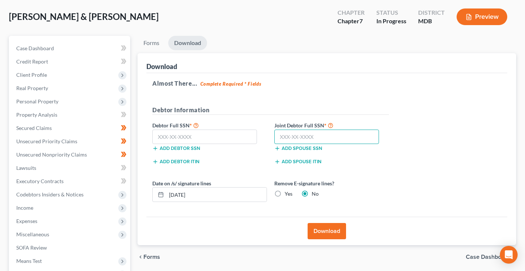
click at [289, 130] on input "text" at bounding box center [326, 137] width 105 height 15
type input "491-06-0882"
click at [175, 132] on input "text" at bounding box center [204, 137] width 105 height 15
type input "223-61-2217"
click at [325, 236] on button "Download" at bounding box center [327, 231] width 38 height 16
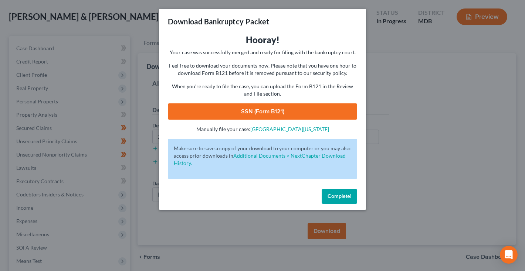
click at [223, 112] on link "SSN (Form B121)" at bounding box center [262, 111] width 189 height 16
click at [335, 197] on span "Complete!" at bounding box center [339, 196] width 24 height 6
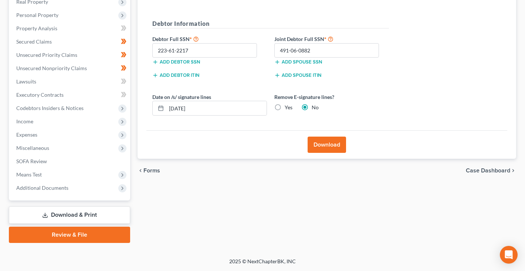
scroll to position [122, 0]
click at [82, 234] on link "Review & File" at bounding box center [69, 235] width 121 height 16
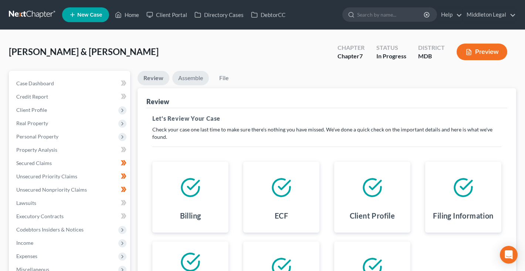
click at [191, 77] on link "Assemble" at bounding box center [190, 78] width 37 height 14
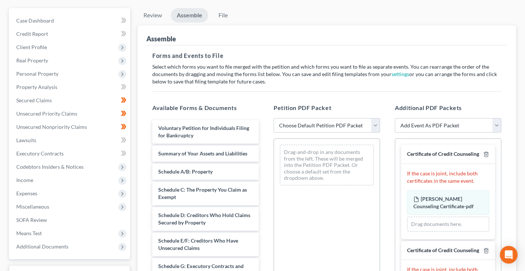
scroll to position [64, 0]
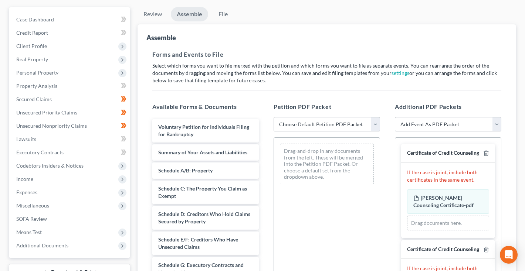
select select "1"
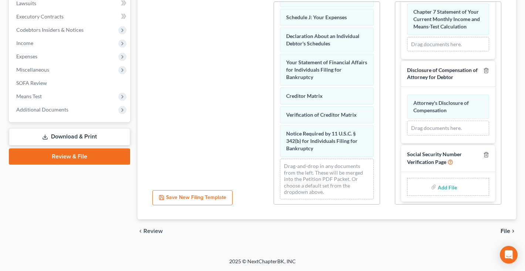
scroll to position [329, 0]
click at [447, 184] on input "file" at bounding box center [447, 187] width 18 height 13
type input "C:\fakepath\58a1f5fa-14eb-48eb-947b-2ab0f831c9ad.pdf"
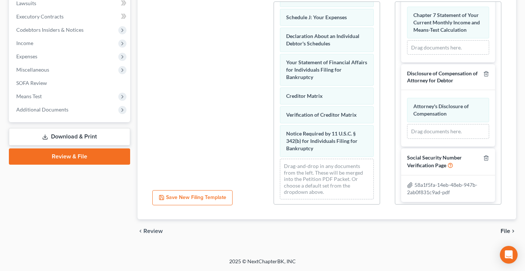
click at [507, 228] on span "File" at bounding box center [505, 231] width 10 height 6
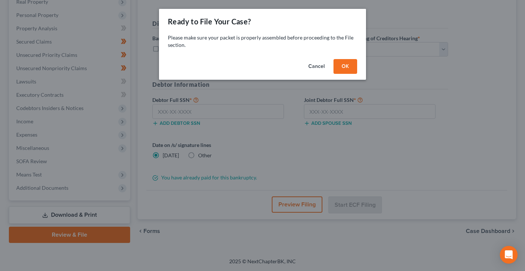
scroll to position [122, 0]
click at [346, 67] on button "OK" at bounding box center [345, 66] width 24 height 15
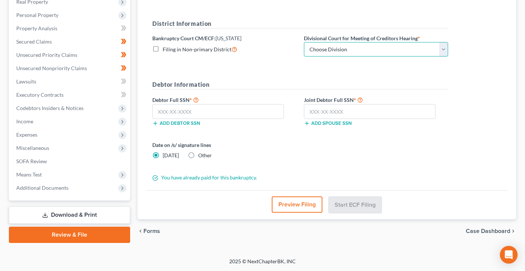
select select "1"
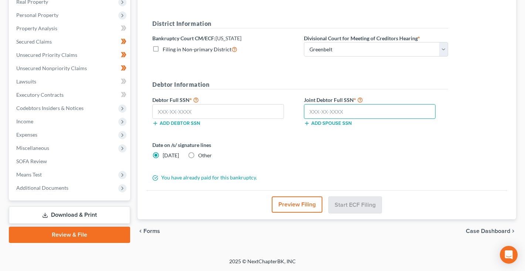
click at [322, 112] on input "text" at bounding box center [370, 111] width 132 height 15
paste input "491-06-0882"
type input "491-06-0882"
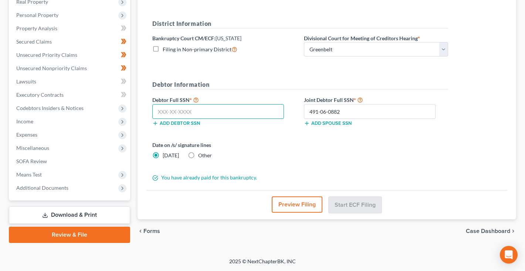
click at [163, 107] on input "text" at bounding box center [218, 111] width 132 height 15
paste input "223-61-2217"
type input "223-61-2217"
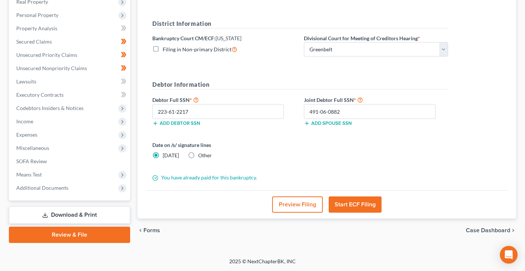
click at [348, 204] on button "Start ECF Filing" at bounding box center [355, 205] width 53 height 16
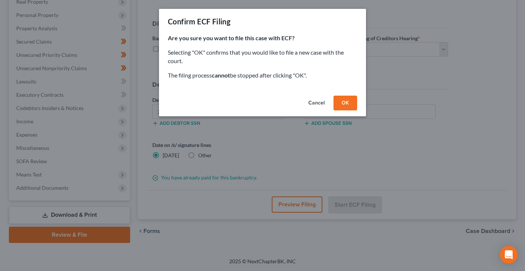
click at [348, 105] on button "OK" at bounding box center [345, 103] width 24 height 15
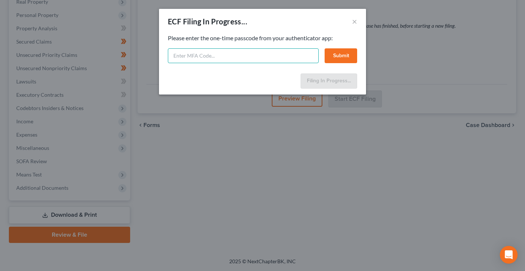
click at [264, 55] on input "text" at bounding box center [243, 55] width 151 height 15
type input "047258"
click at [353, 54] on button "Submit" at bounding box center [341, 55] width 33 height 15
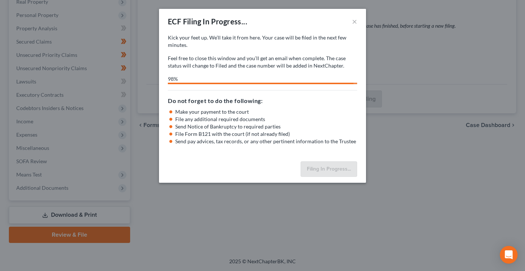
select select "1"
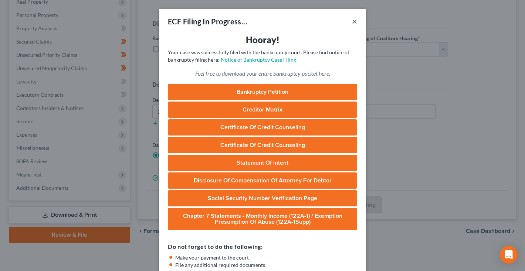
click at [354, 23] on button "×" at bounding box center [354, 21] width 5 height 9
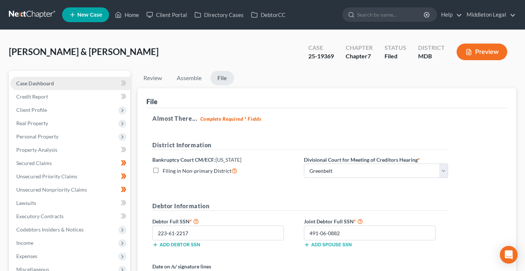
scroll to position [0, 0]
click at [32, 16] on link at bounding box center [32, 14] width 47 height 13
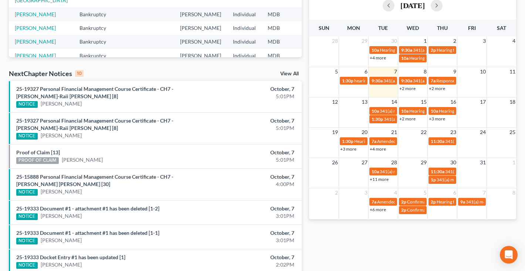
scroll to position [170, 0]
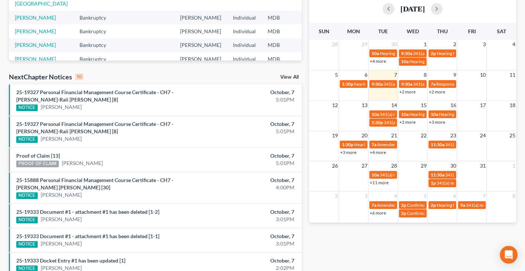
click at [409, 93] on link "+2 more" at bounding box center [407, 92] width 16 height 6
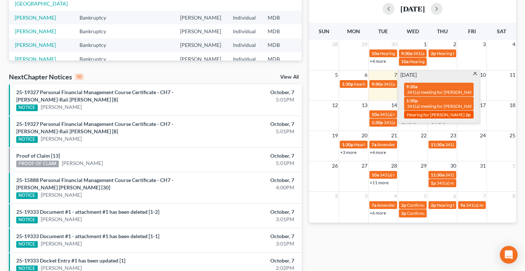
click at [453, 112] on span "Hearing for Horace Ward III" at bounding box center [436, 115] width 58 height 6
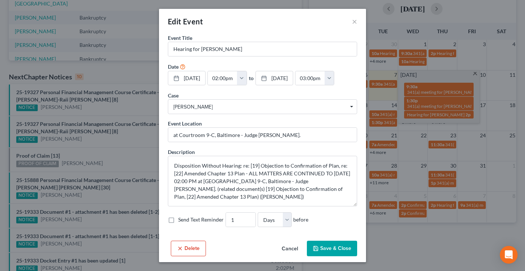
click at [188, 249] on button "Delete" at bounding box center [188, 249] width 35 height 16
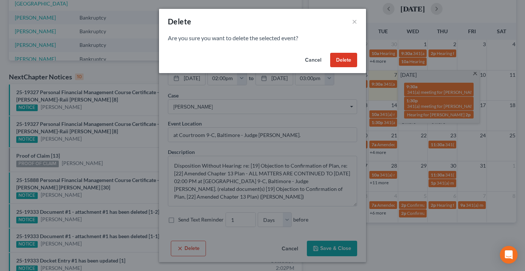
click at [344, 61] on button "Delete" at bounding box center [343, 60] width 27 height 15
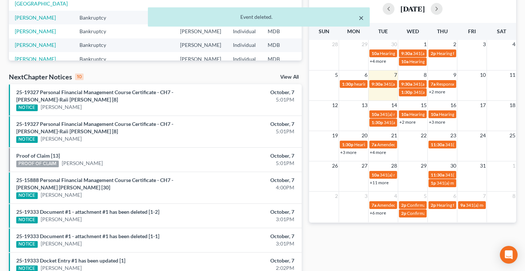
click at [362, 18] on button "×" at bounding box center [361, 17] width 5 height 9
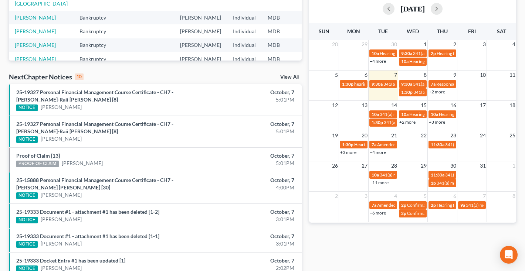
click at [434, 91] on link "+2 more" at bounding box center [437, 92] width 16 height 6
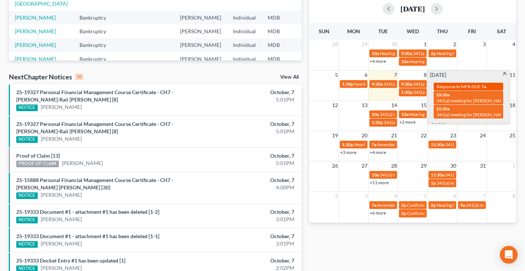
click at [459, 86] on span "Response to MFR DUE" at bounding box center [458, 87] width 44 height 6
select select "Days"
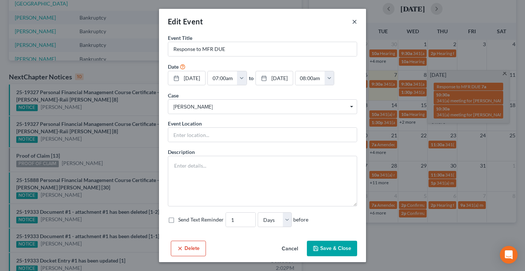
click at [353, 20] on button "×" at bounding box center [354, 21] width 5 height 9
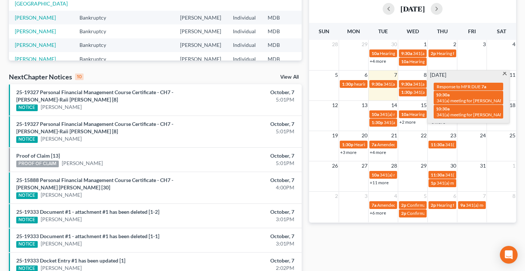
click at [505, 74] on span at bounding box center [505, 74] width 6 height 5
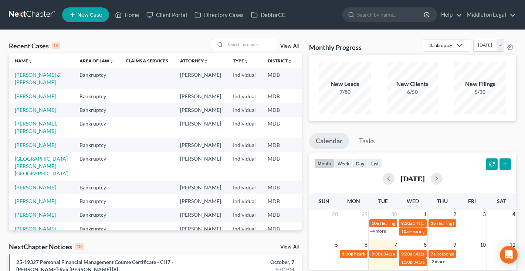
scroll to position [0, 0]
click at [237, 45] on input "search" at bounding box center [251, 44] width 52 height 11
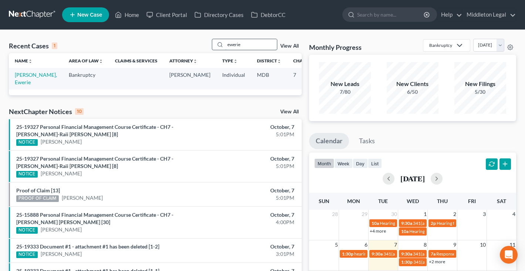
type input "ewerie"
click at [25, 81] on link "[PERSON_NAME], Ewerie" at bounding box center [36, 79] width 42 height 14
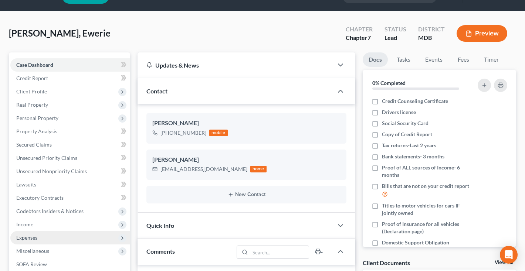
scroll to position [17, 0]
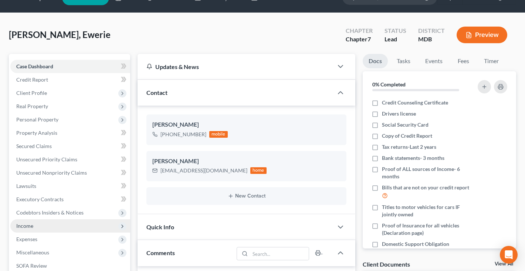
click at [25, 228] on span "Income" at bounding box center [24, 226] width 17 height 6
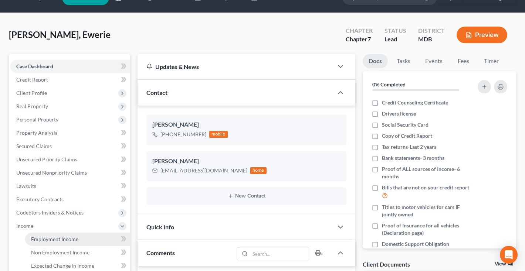
click at [38, 238] on span "Employment Income" at bounding box center [54, 239] width 47 height 6
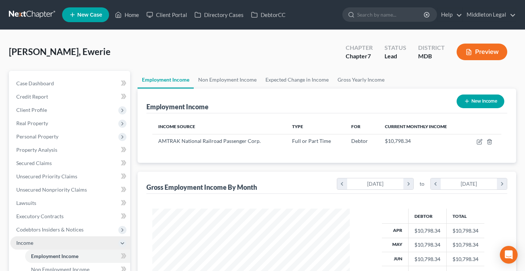
scroll to position [132, 212]
click at [40, 16] on link at bounding box center [32, 14] width 47 height 13
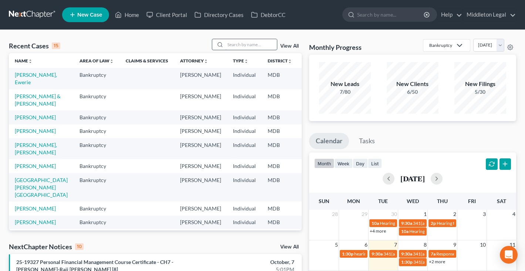
click at [263, 47] on input "search" at bounding box center [251, 44] width 52 height 11
type input "radway"
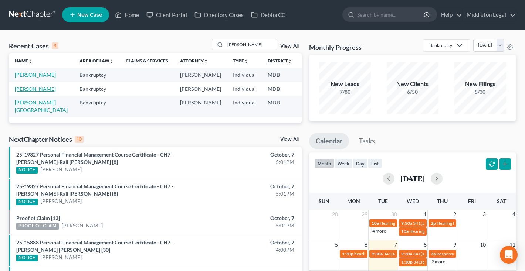
click at [27, 92] on link "Radway, Kay Ann" at bounding box center [35, 89] width 41 height 6
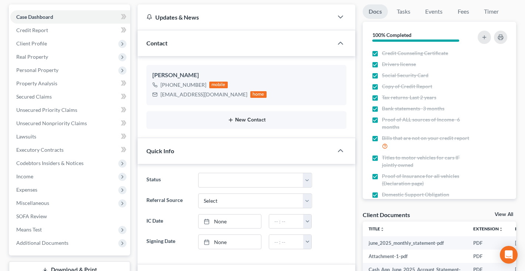
scroll to position [79, 0]
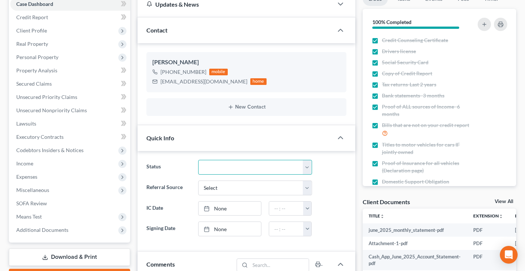
select select "1"
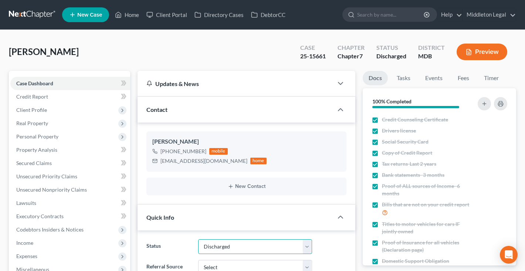
scroll to position [0, 0]
click at [37, 13] on link at bounding box center [32, 14] width 47 height 13
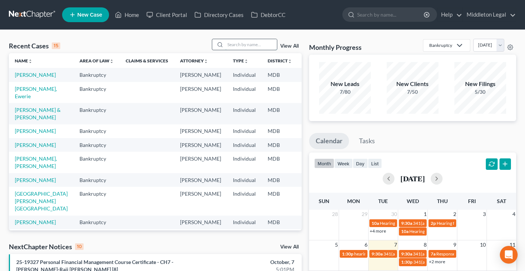
click at [239, 45] on input "search" at bounding box center [251, 44] width 52 height 11
type input "stitt"
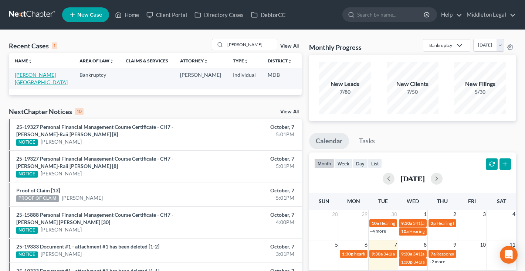
click at [22, 84] on link "[PERSON_NAME][GEOGRAPHIC_DATA]" at bounding box center [41, 79] width 53 height 14
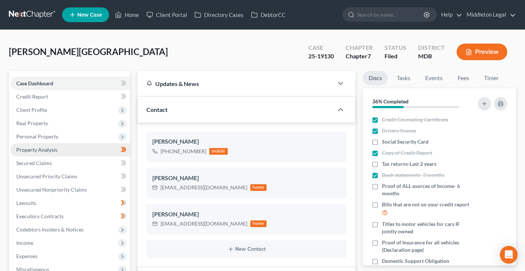
scroll to position [413, 0]
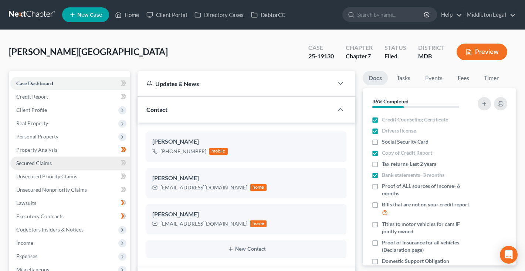
click at [26, 164] on span "Secured Claims" at bounding box center [33, 163] width 35 height 6
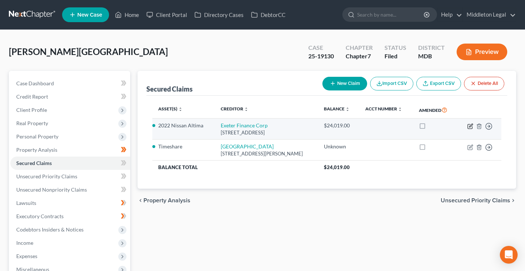
click at [472, 124] on icon "button" at bounding box center [470, 125] width 3 height 3
select select "45"
select select "4"
select select "0"
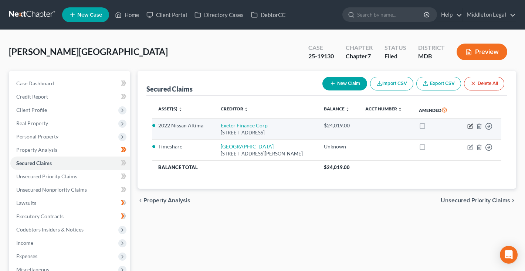
select select "0"
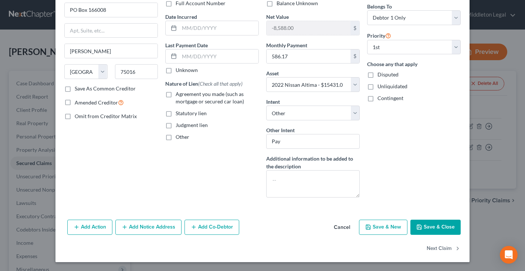
scroll to position [60, 0]
click at [176, 96] on label "Agreement you made (such as mortgage or secured car loan)" at bounding box center [217, 98] width 83 height 15
click at [179, 95] on input "Agreement you made (such as mortgage or secured car loan)" at bounding box center [181, 93] width 5 height 5
checkbox input "true"
click at [438, 229] on button "Save & Close" at bounding box center [435, 228] width 50 height 16
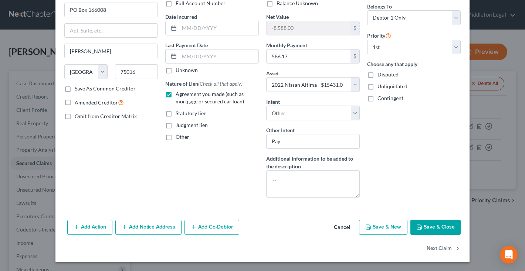
select select
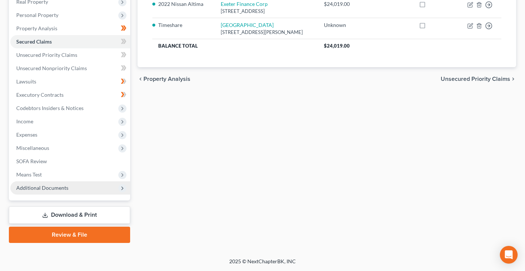
scroll to position [122, 0]
click at [31, 185] on span "Additional Documents" at bounding box center [42, 188] width 52 height 6
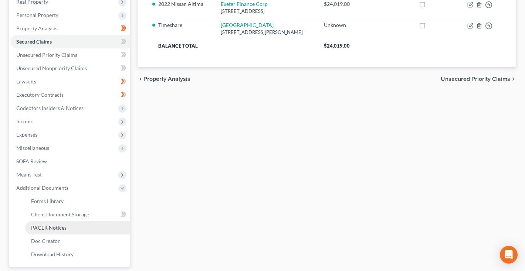
click at [38, 234] on link "PACER Notices" at bounding box center [77, 227] width 105 height 13
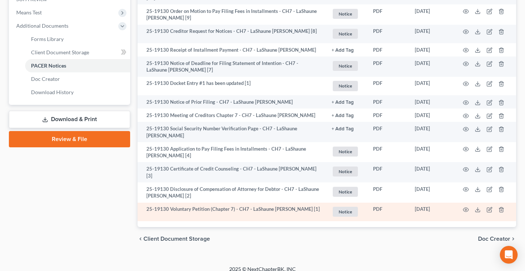
scroll to position [283, 0]
click at [466, 207] on icon "button" at bounding box center [466, 210] width 6 height 6
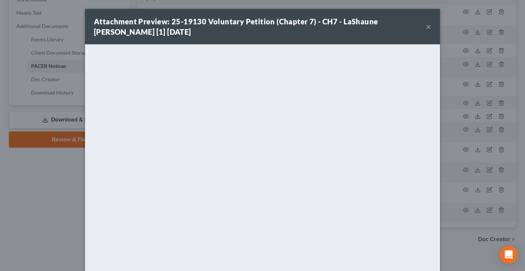
click at [428, 27] on button "×" at bounding box center [428, 26] width 5 height 9
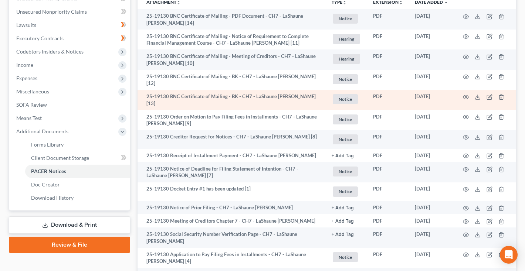
scroll to position [174, 0]
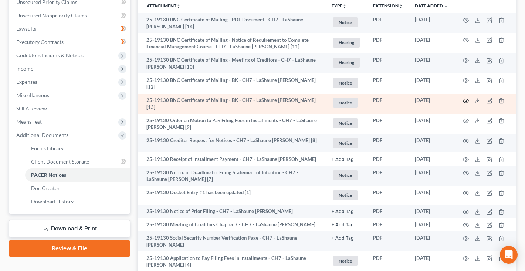
click at [466, 100] on circle "button" at bounding box center [465, 100] width 1 height 1
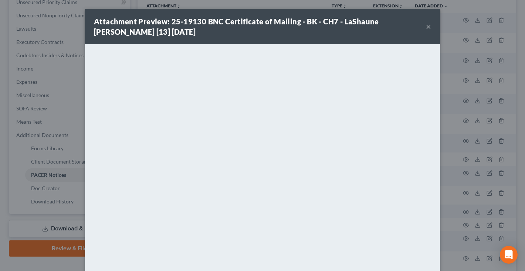
click at [428, 30] on button "×" at bounding box center [428, 26] width 5 height 9
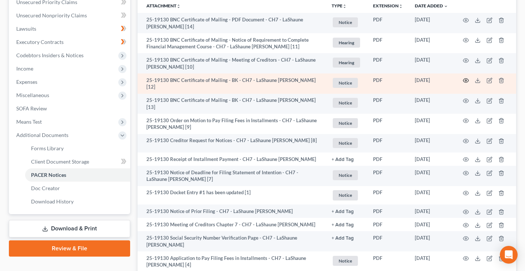
click at [465, 80] on icon "button" at bounding box center [466, 81] width 6 height 6
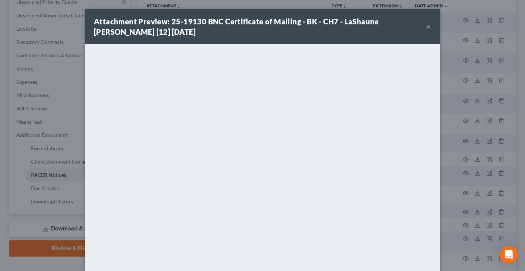
click at [427, 27] on button "×" at bounding box center [428, 26] width 5 height 9
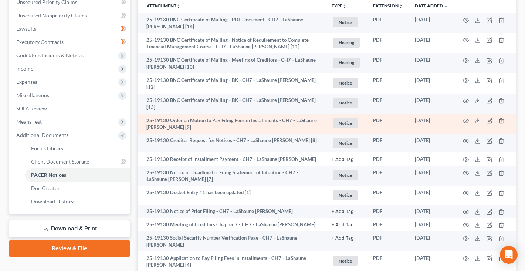
scroll to position [-5, 0]
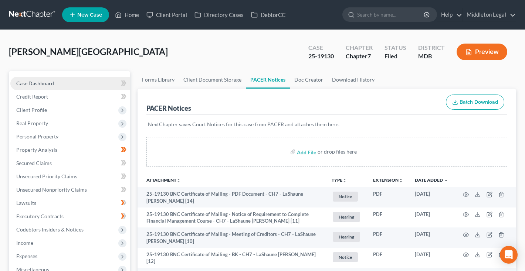
click at [37, 86] on span "Case Dashboard" at bounding box center [35, 83] width 38 height 6
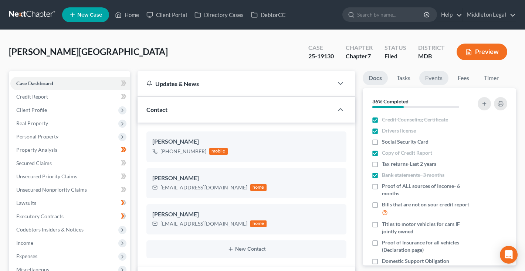
click at [438, 77] on link "Events" at bounding box center [433, 78] width 29 height 14
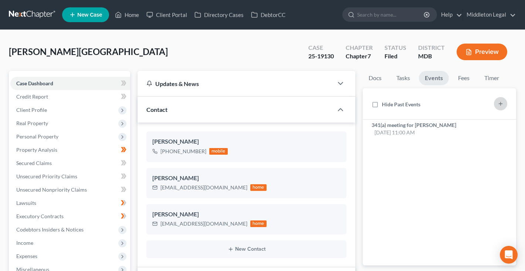
click at [502, 102] on icon "button" at bounding box center [500, 104] width 6 height 6
select select "Days"
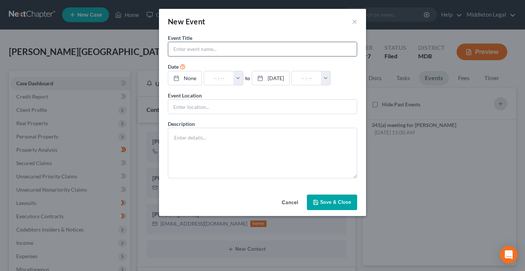
click at [292, 51] on input "text" at bounding box center [262, 49] width 188 height 14
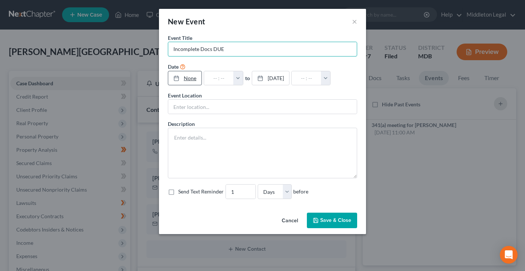
type input "Incomplete Docs DUE"
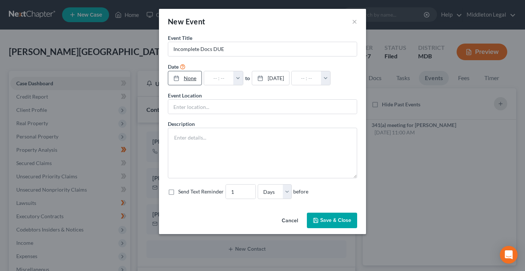
click at [193, 78] on link "None" at bounding box center [184, 78] width 33 height 14
click at [247, 83] on button "button" at bounding box center [242, 78] width 10 height 14
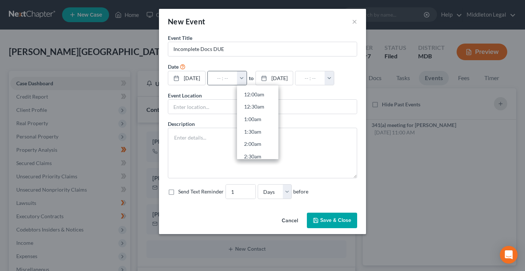
click at [259, 262] on link "7:00am" at bounding box center [257, 268] width 41 height 13
type input "7:00am"
type input "08:00am"
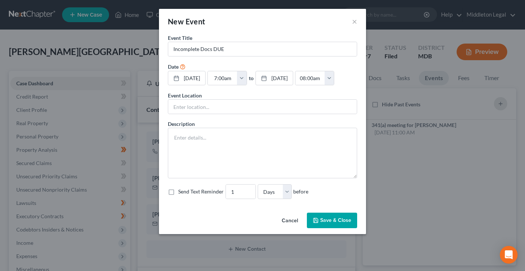
scroll to position [0, 0]
click at [323, 228] on button "Save & Close" at bounding box center [332, 221] width 50 height 16
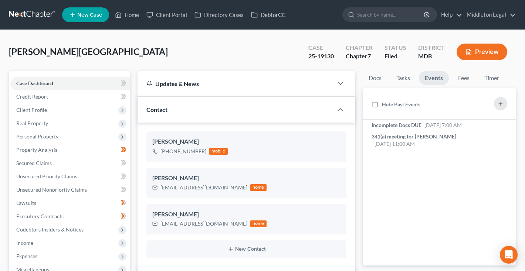
click at [41, 15] on link at bounding box center [32, 14] width 47 height 13
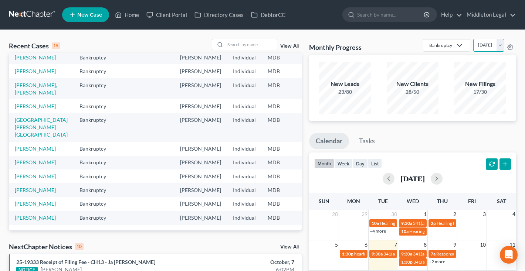
select select "0"
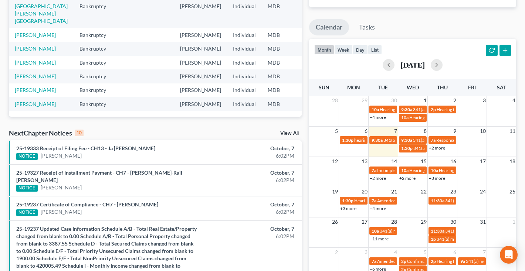
scroll to position [115, 0]
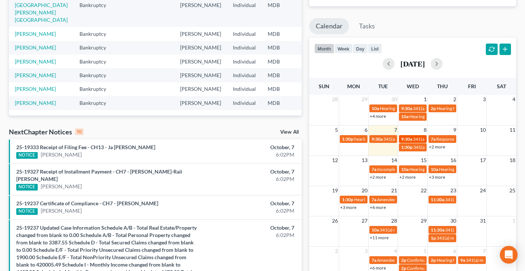
click at [407, 136] on span "9:30a" at bounding box center [406, 139] width 11 height 6
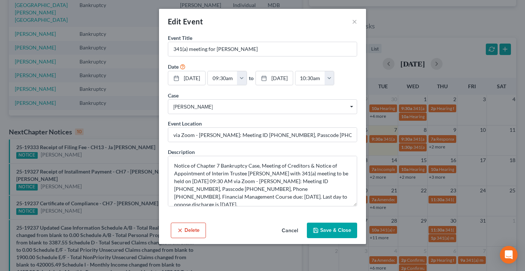
click at [288, 230] on button "Cancel" at bounding box center [290, 231] width 28 height 15
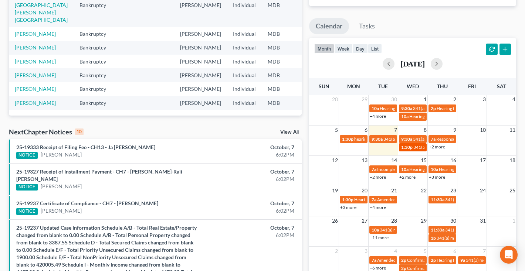
click at [409, 149] on span "1:30p" at bounding box center [406, 148] width 11 height 6
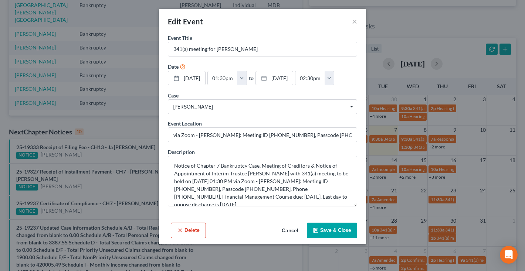
click at [291, 231] on button "Cancel" at bounding box center [290, 231] width 28 height 15
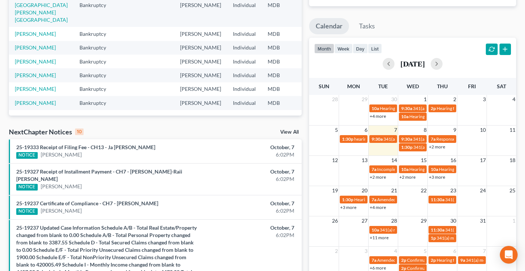
click at [442, 146] on link "+2 more" at bounding box center [437, 147] width 16 height 6
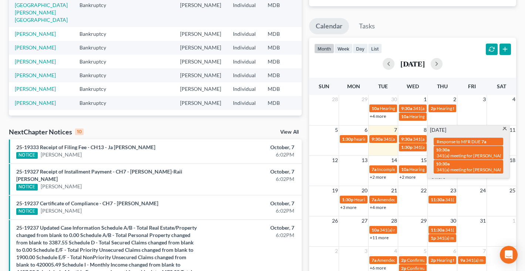
click at [503, 129] on span at bounding box center [505, 129] width 6 height 5
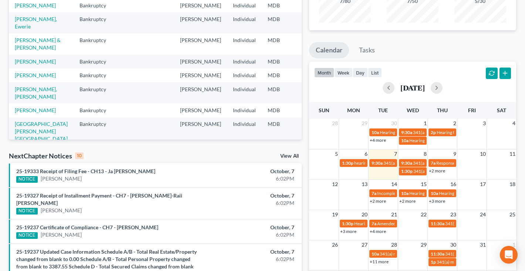
scroll to position [98, 0]
